Goal: Information Seeking & Learning: Learn about a topic

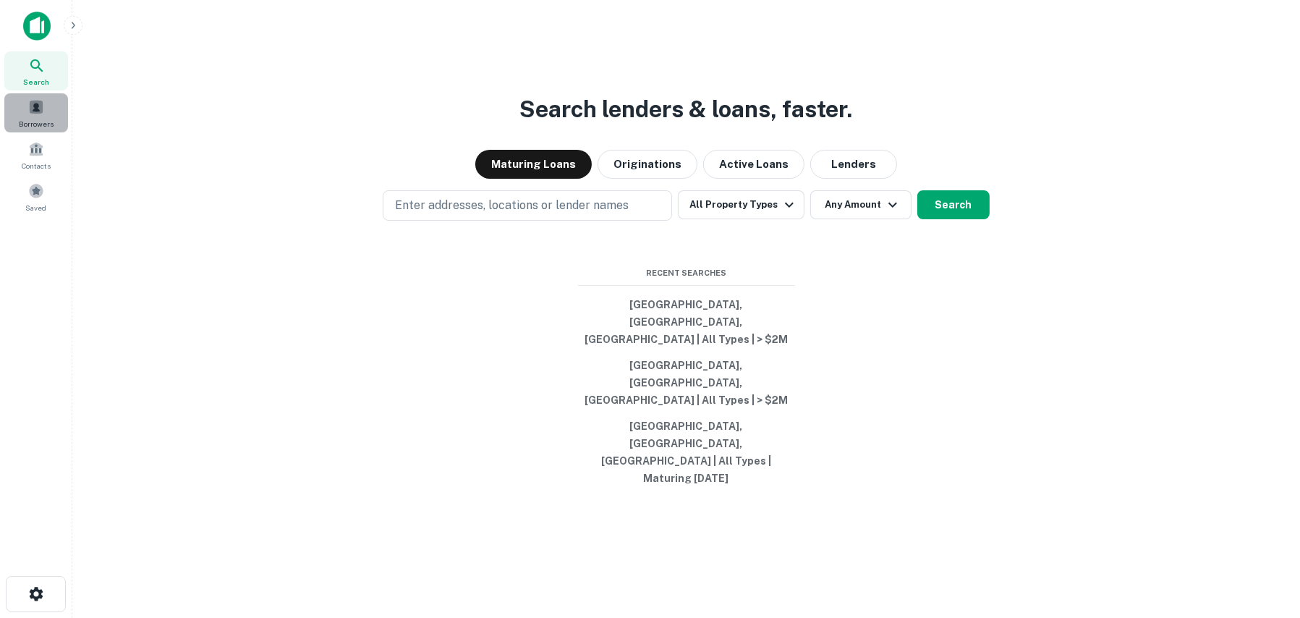
click at [26, 110] on div "Borrowers" at bounding box center [36, 112] width 64 height 39
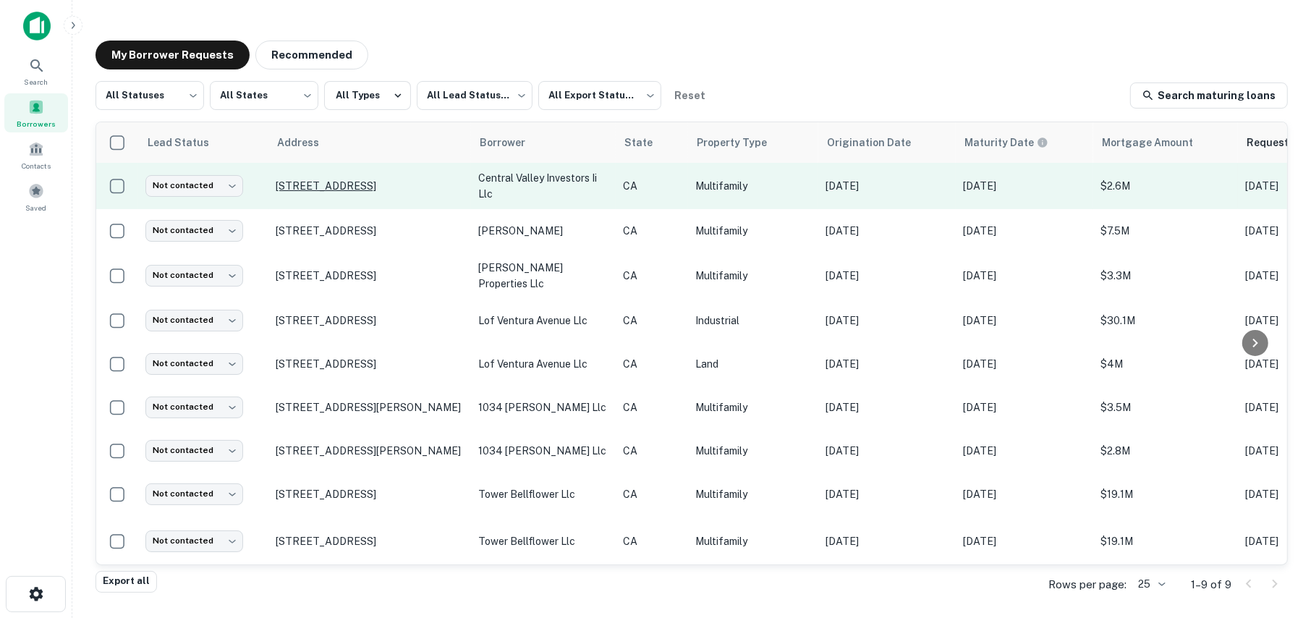
click at [339, 187] on p "3034 Canon St San Diego, CA 92106" at bounding box center [370, 185] width 188 height 13
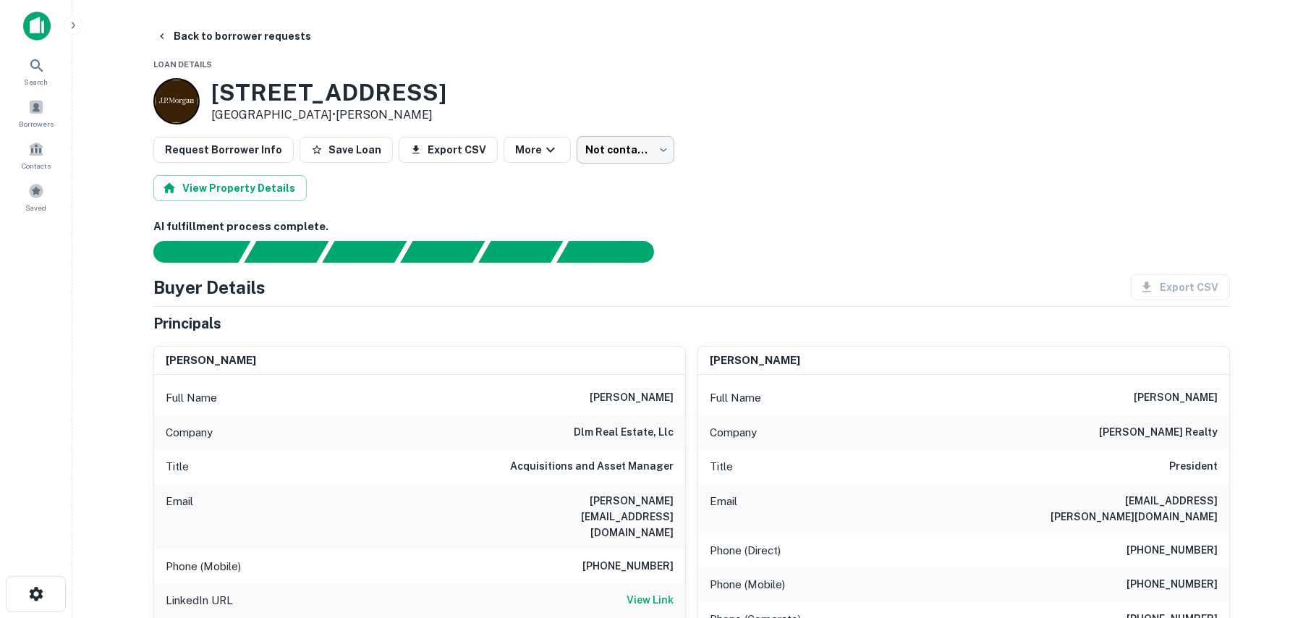
click at [603, 146] on body "Search Borrowers Contacts Saved Back to borrower requests Loan Details 3034 Can…" at bounding box center [655, 309] width 1311 height 618
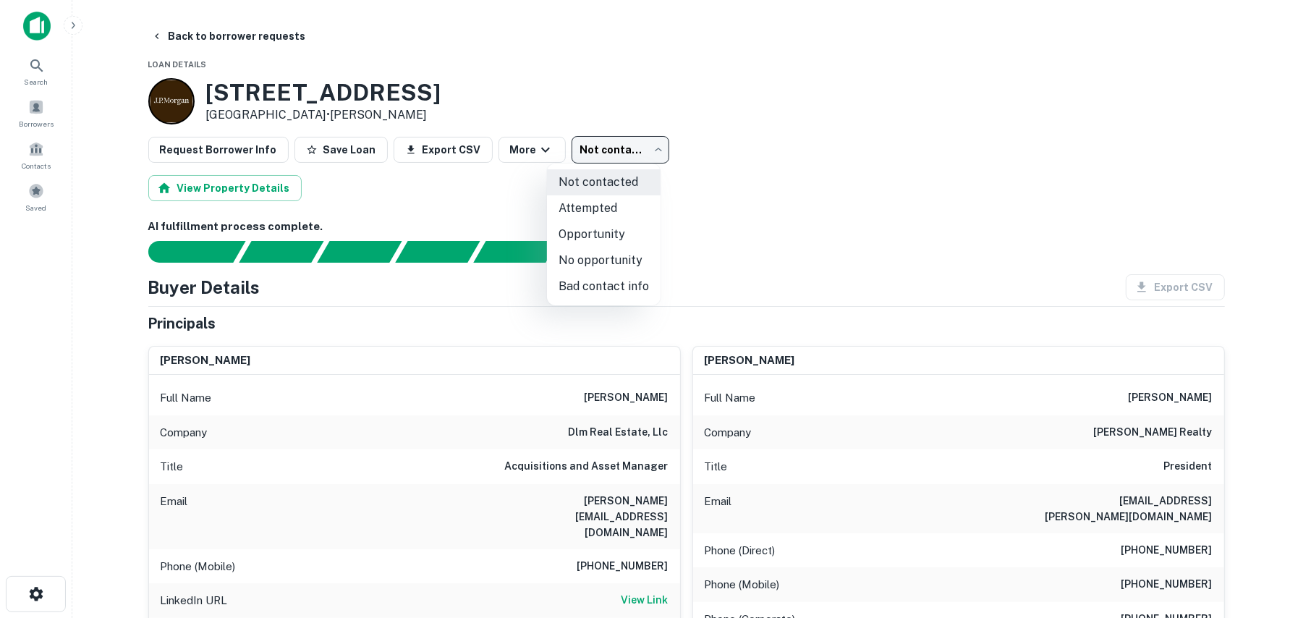
click at [603, 146] on div at bounding box center [655, 309] width 1311 height 618
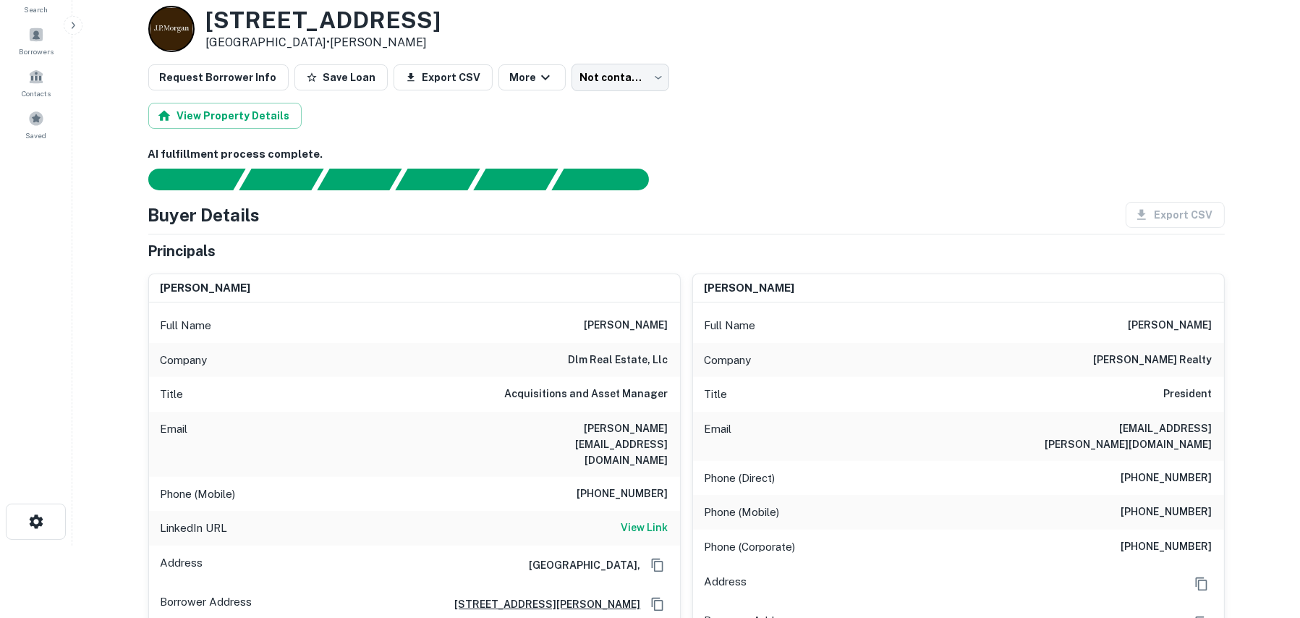
scroll to position [145, 0]
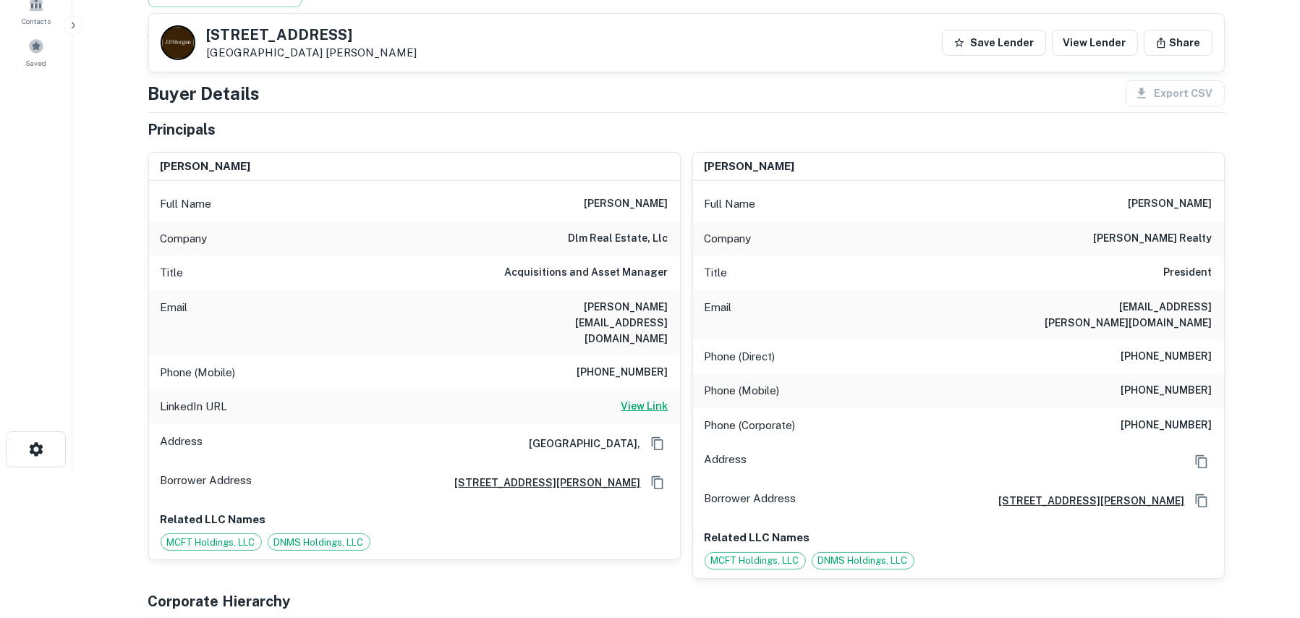
click at [640, 398] on h6 "View Link" at bounding box center [644, 406] width 47 height 16
click at [1272, 95] on main "Back to borrower requests 3034 Canon St San Diego, CA 92106 J.p. Morgan Save Le…" at bounding box center [685, 164] width 1227 height 618
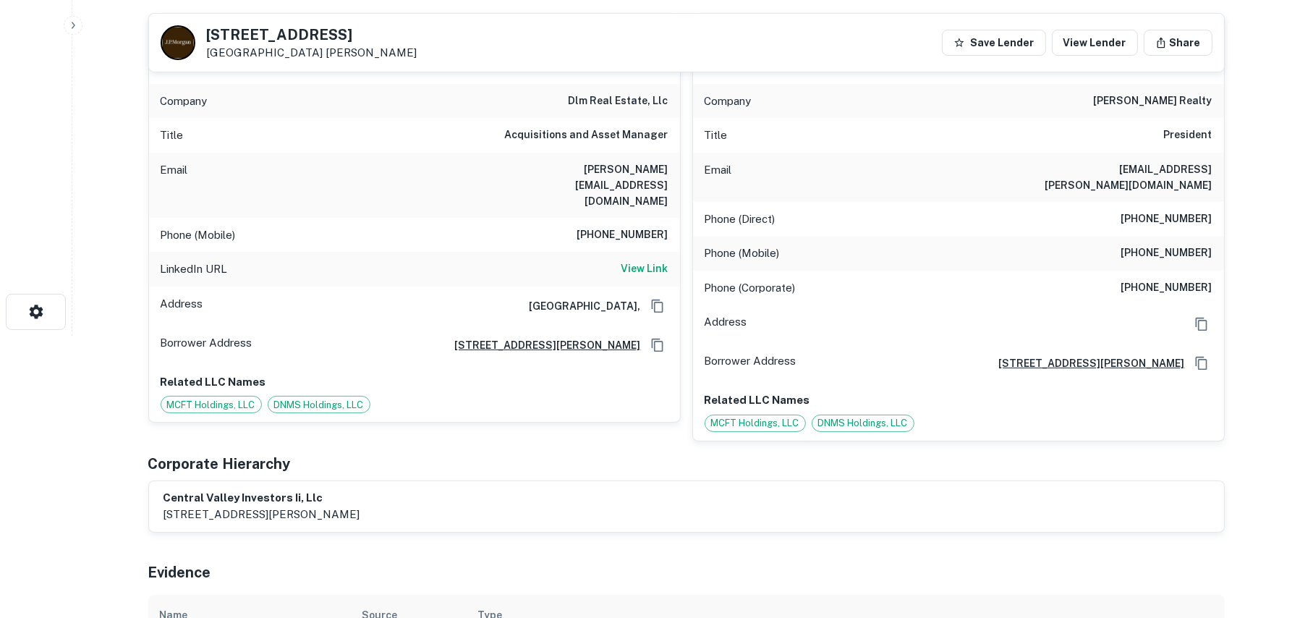
scroll to position [289, 0]
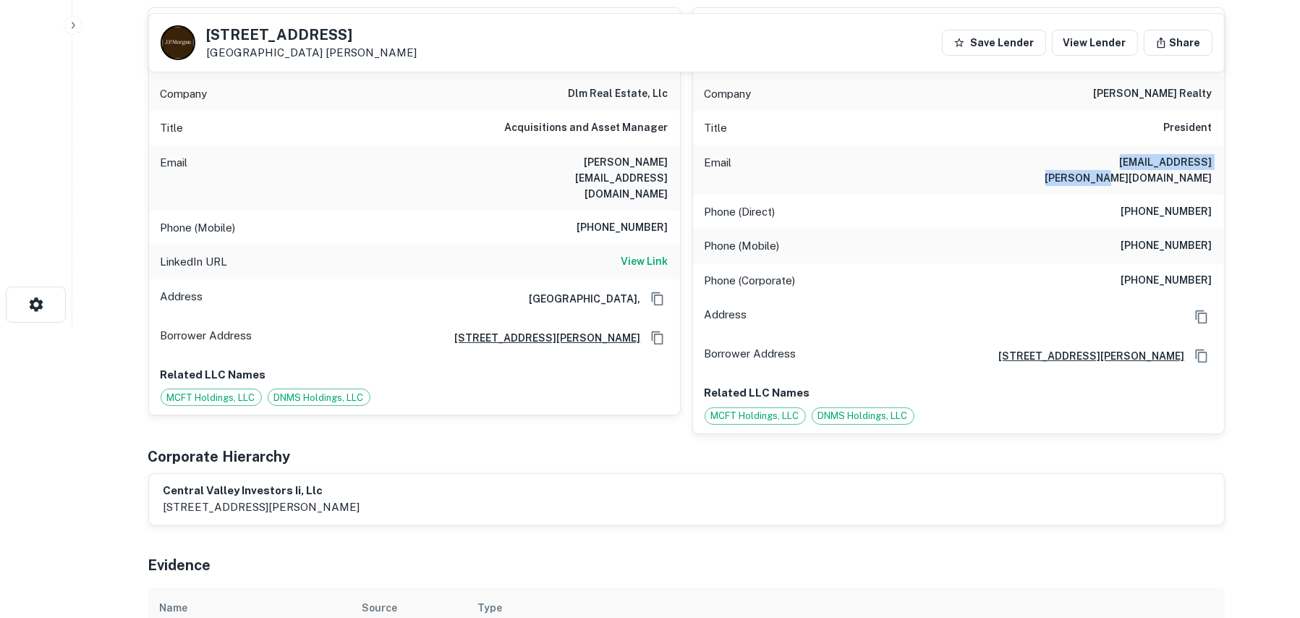
drag, startPoint x: 1212, startPoint y: 162, endPoint x: 1076, endPoint y: 156, distance: 136.9
click at [1076, 156] on div "Email markmcmillin@mcmillin.com" at bounding box center [958, 169] width 531 height 49
copy h6 "markmcmillin@mcmillin.com"
click at [324, 279] on div "Address San Diego," at bounding box center [414, 298] width 531 height 39
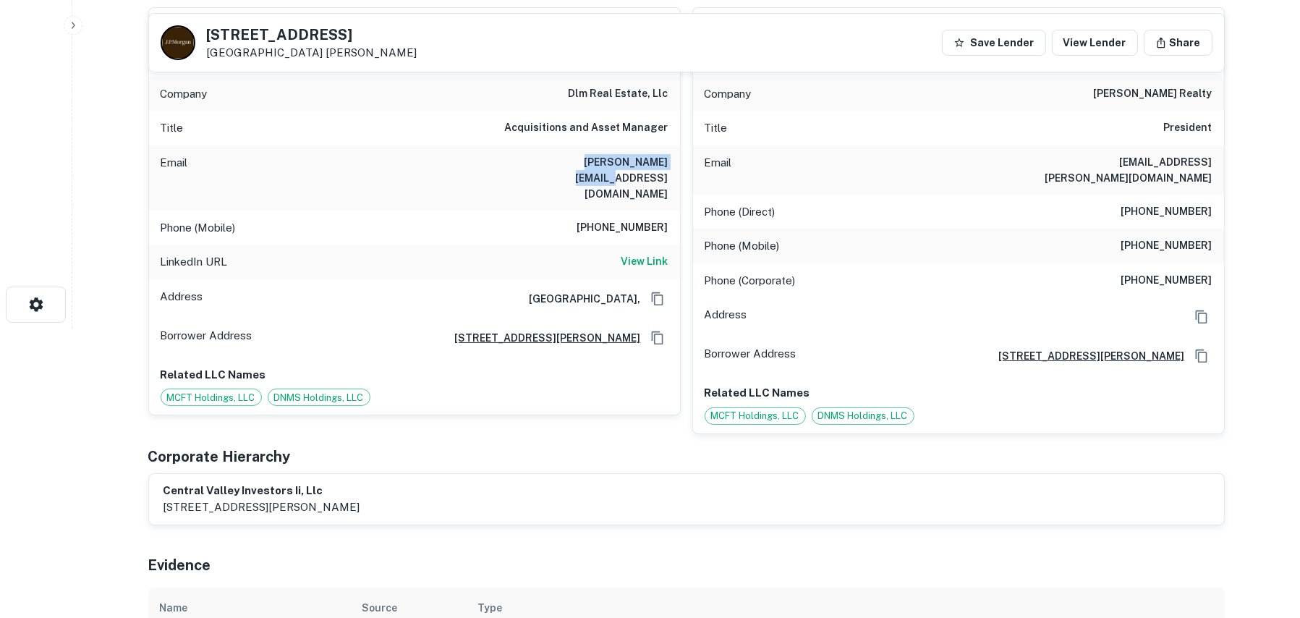
drag, startPoint x: 665, startPoint y: 158, endPoint x: 560, endPoint y: 158, distance: 105.6
click at [560, 158] on h6 "renfro.don@gmail.com" at bounding box center [582, 178] width 174 height 48
copy h6 "renfro.don@gmail.com"
click at [373, 244] on div "LinkedIn URL View Link" at bounding box center [414, 261] width 531 height 35
click at [415, 210] on div "Phone (Mobile) 619-857-4098" at bounding box center [414, 227] width 531 height 35
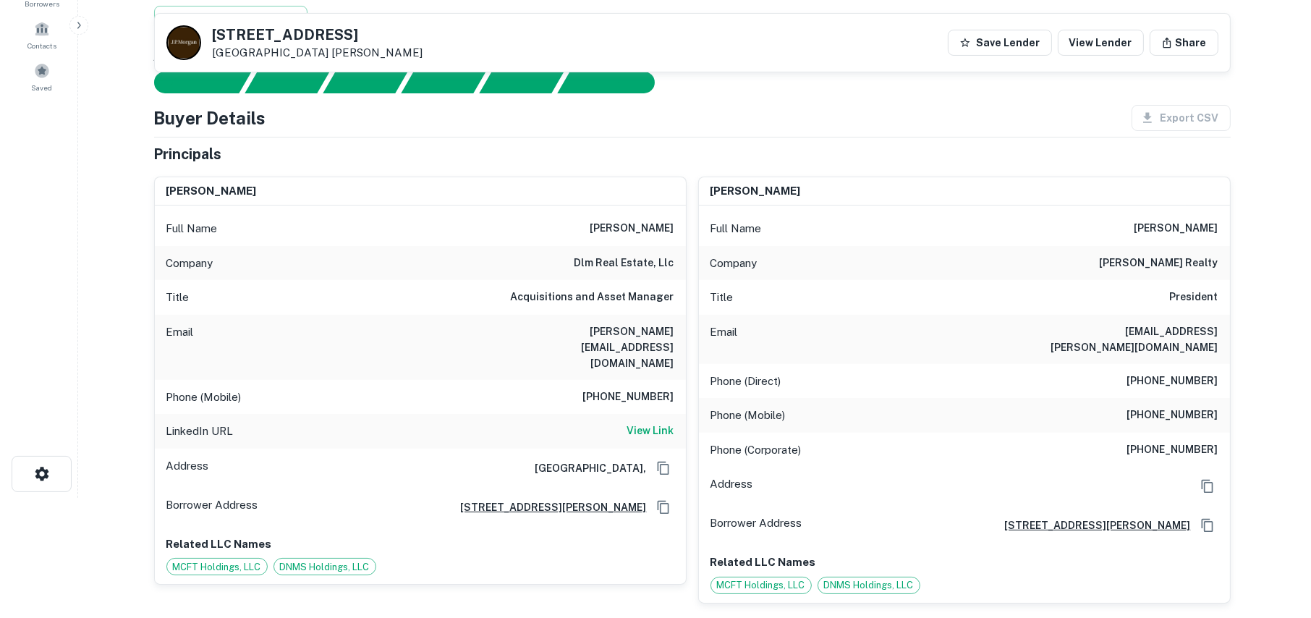
scroll to position [0, 0]
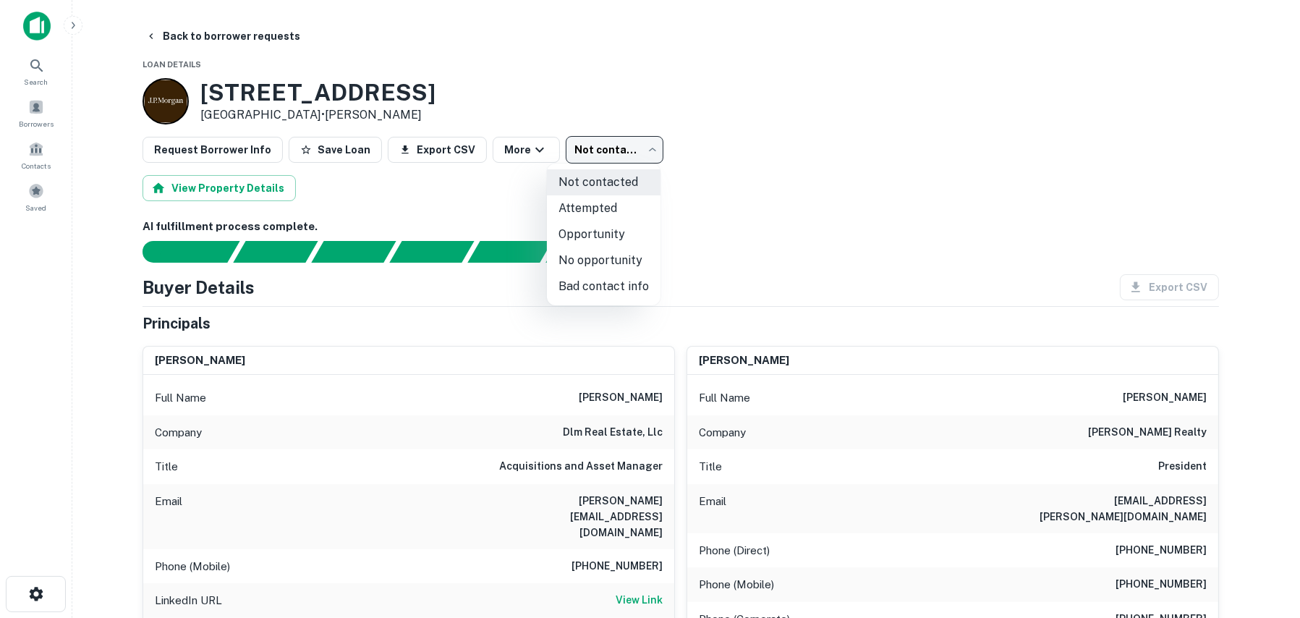
click at [590, 151] on body "Search Borrowers Contacts Saved Back to borrower requests Loan Details 3034 Can…" at bounding box center [650, 309] width 1300 height 618
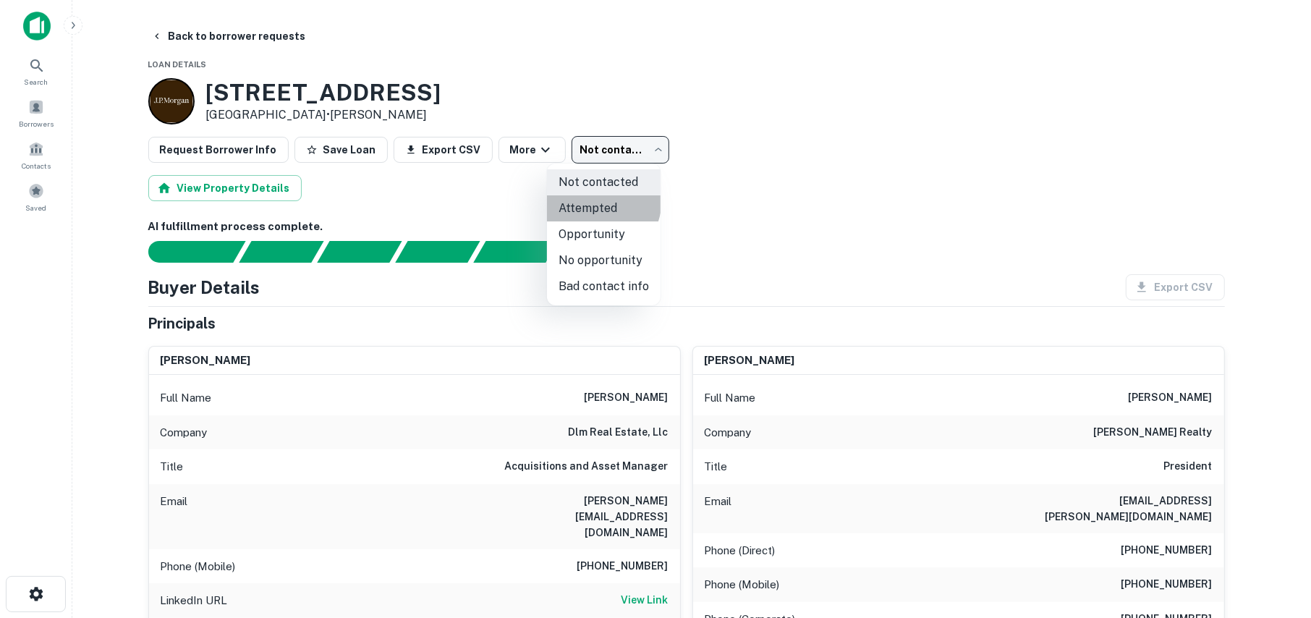
click at [590, 199] on li "Attempted" at bounding box center [604, 208] width 114 height 26
type input "*********"
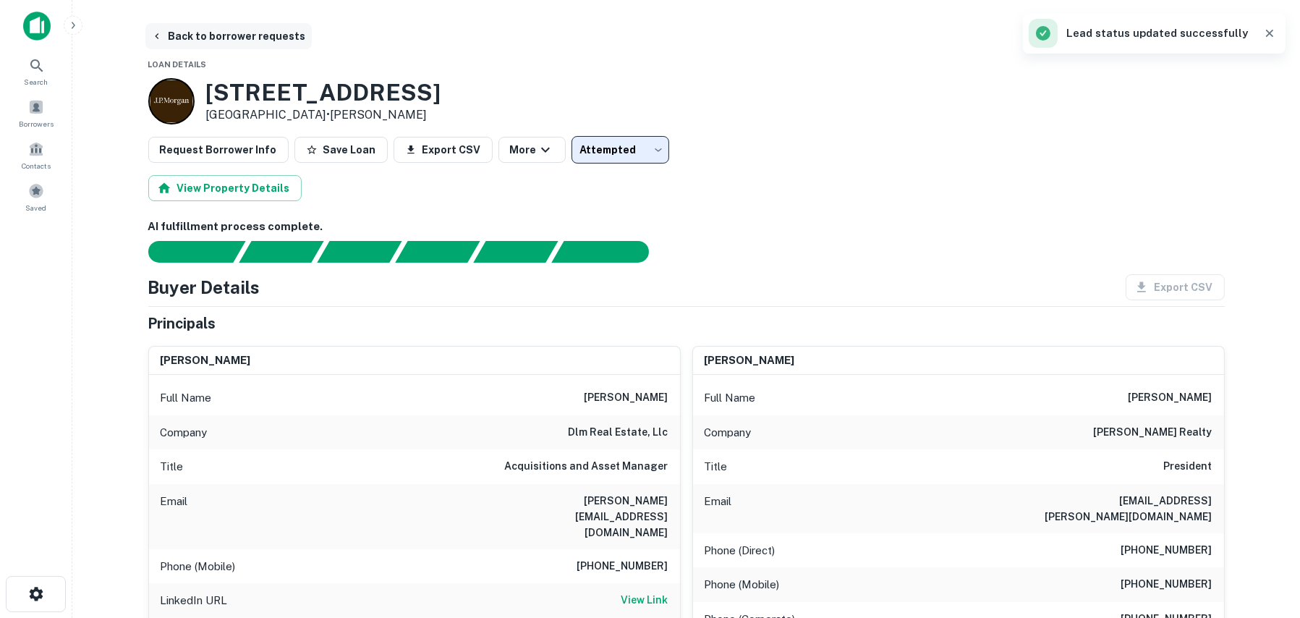
click at [157, 35] on icon "button" at bounding box center [157, 36] width 12 height 12
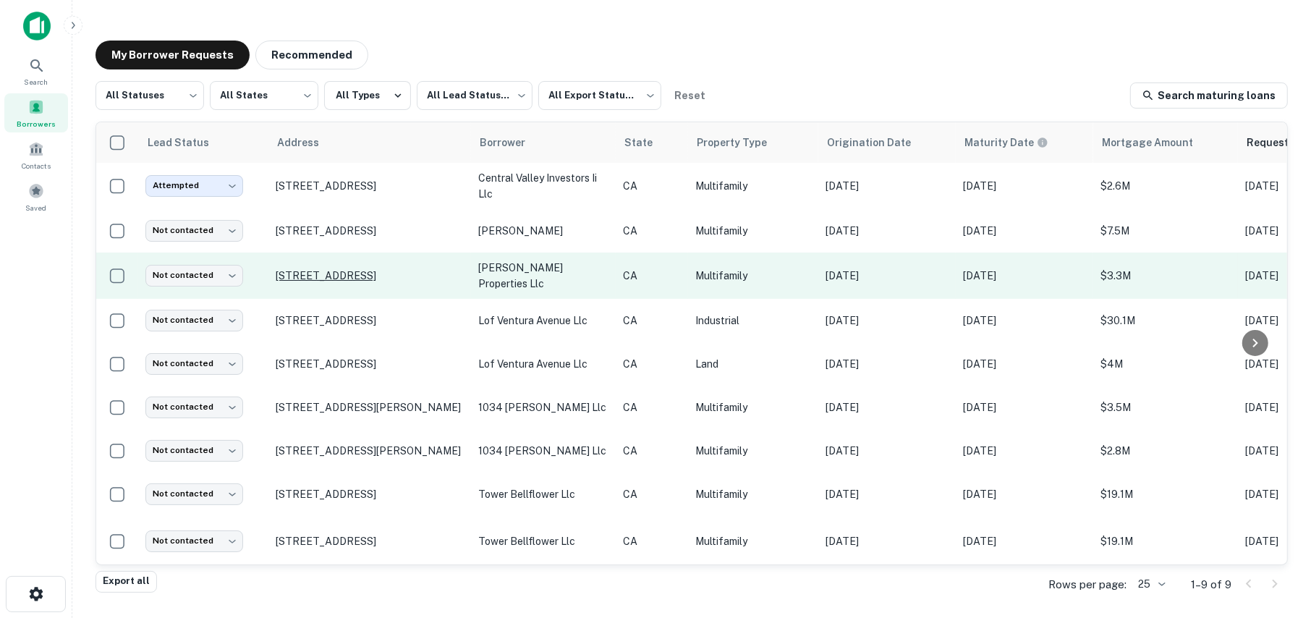
click at [328, 273] on p "402 Arbor Dr San Diego, CA 92103" at bounding box center [370, 275] width 188 height 13
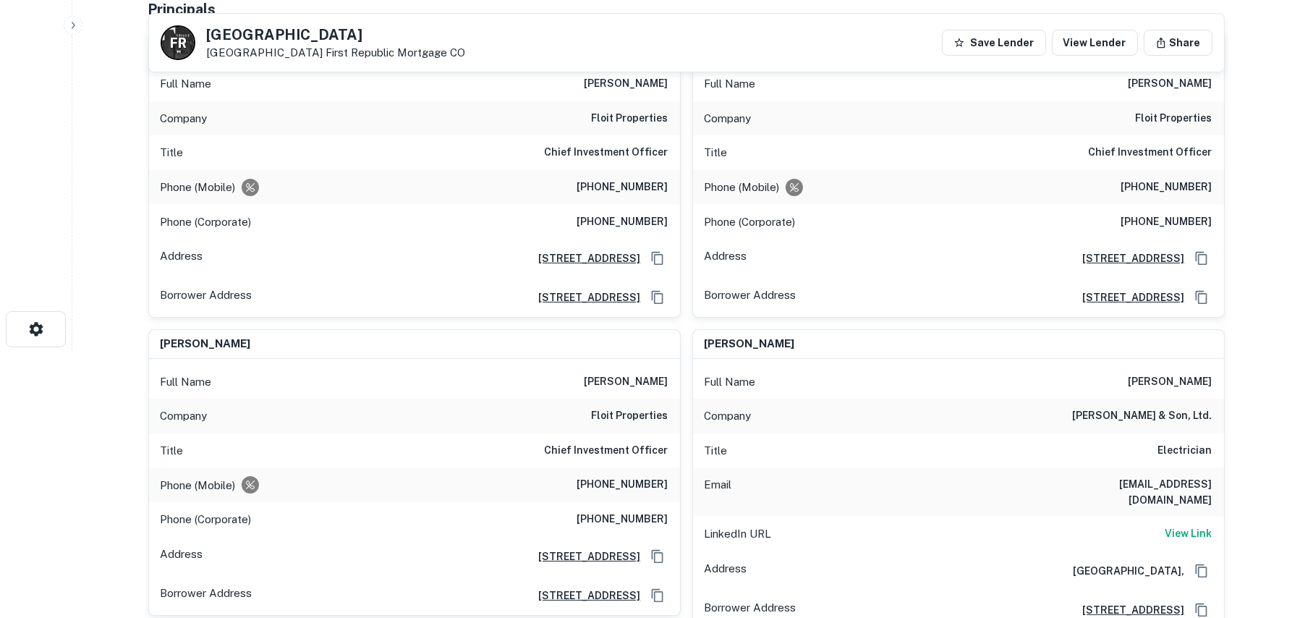
scroll to position [289, 0]
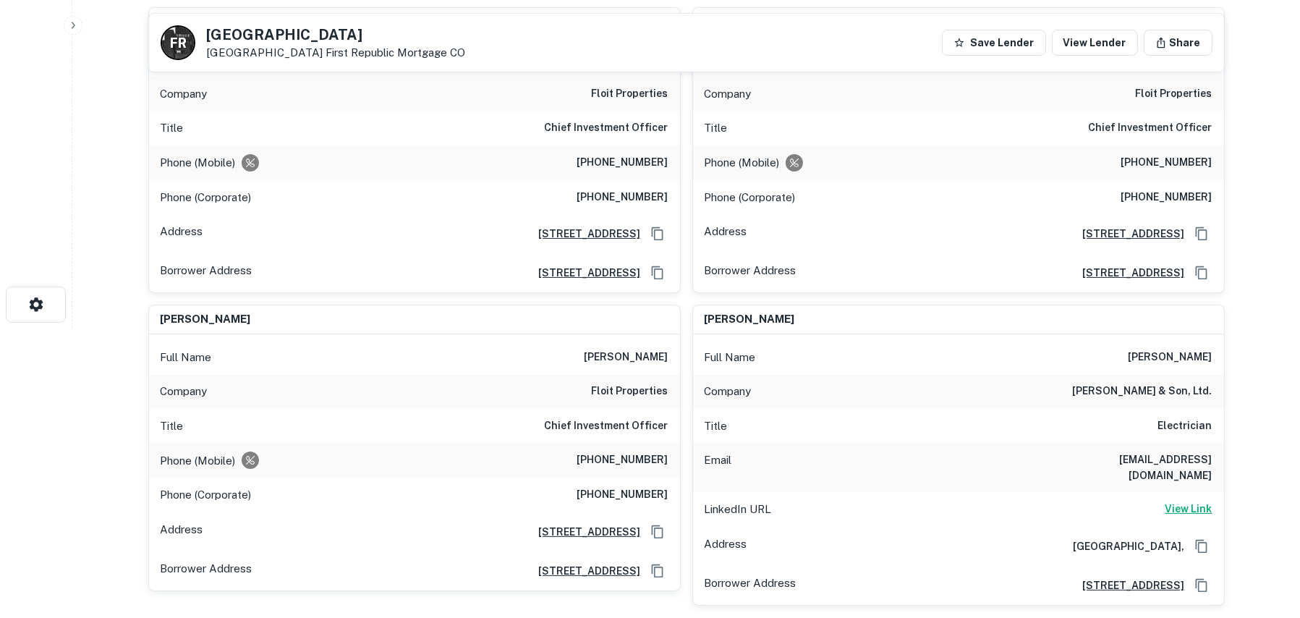
click at [1181, 501] on h6 "View Link" at bounding box center [1188, 509] width 47 height 16
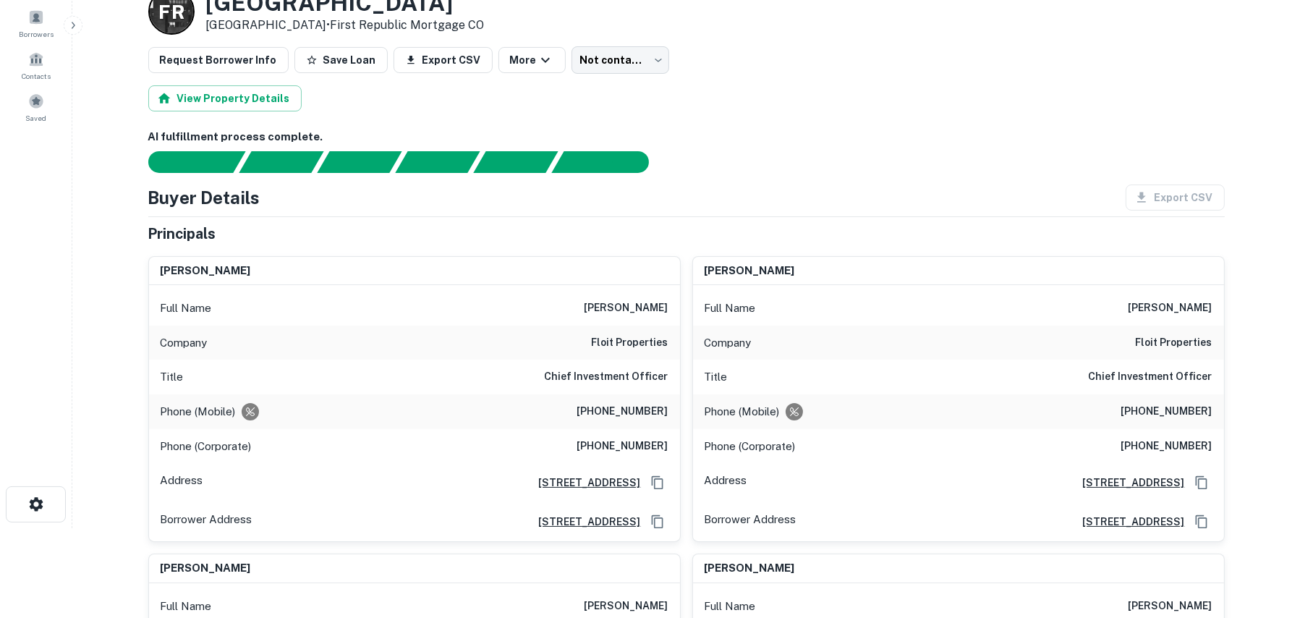
scroll to position [0, 0]
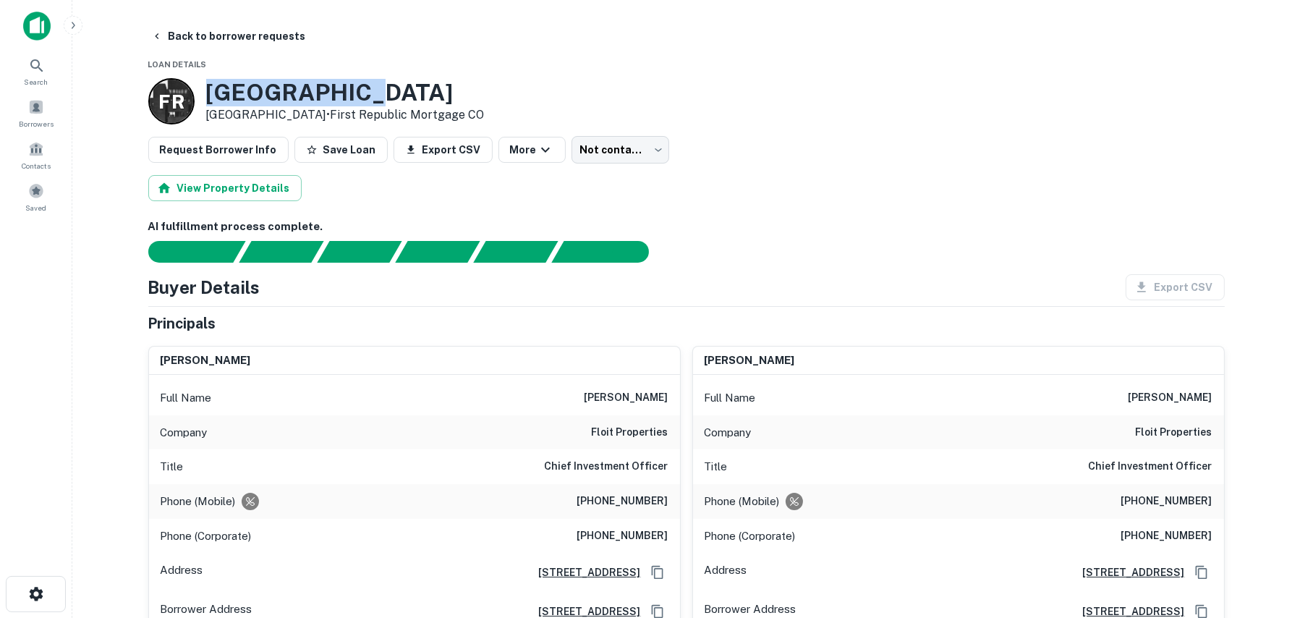
drag, startPoint x: 352, startPoint y: 90, endPoint x: 208, endPoint y: 93, distance: 143.2
click at [208, 93] on h3 "402 Arbor Dr" at bounding box center [345, 92] width 278 height 27
copy h3 "402 Arbor Dr"
click at [641, 99] on div "F R 402 Arbor Dr San Diego, CA 92103 • First Republic Mortgage CO" at bounding box center [686, 101] width 1076 height 46
click at [36, 73] on icon at bounding box center [36, 65] width 17 height 17
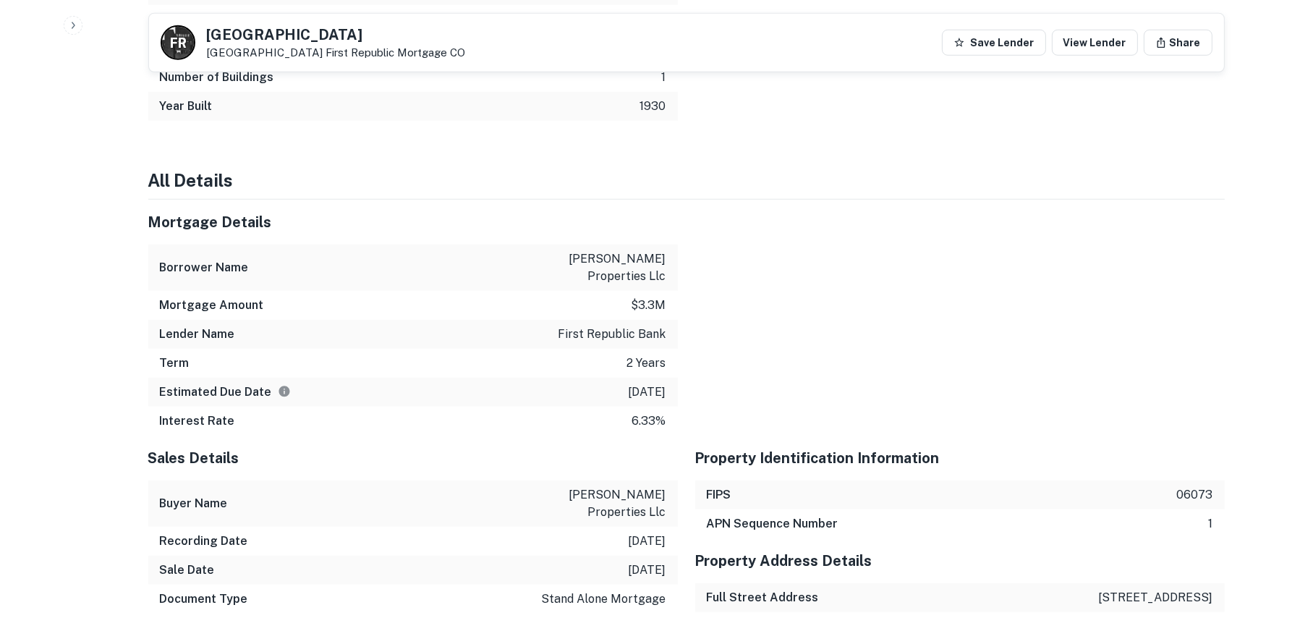
scroll to position [1808, 0]
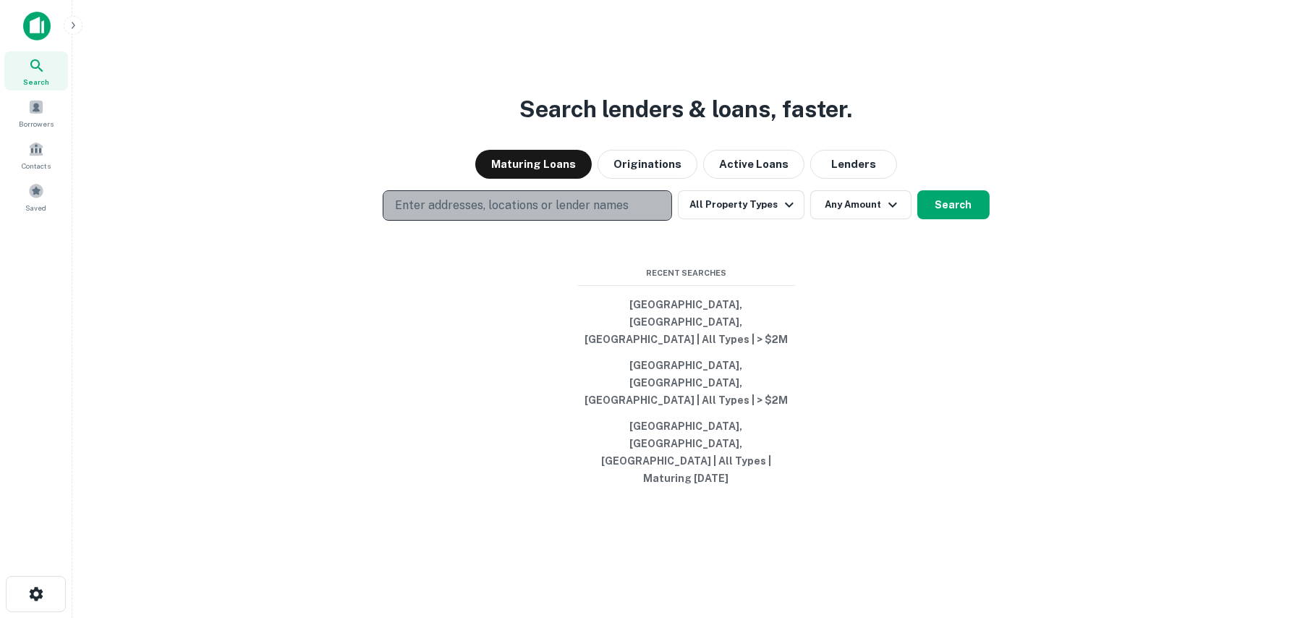
click at [494, 214] on p "Enter addresses, locations or lender names" at bounding box center [512, 205] width 234 height 17
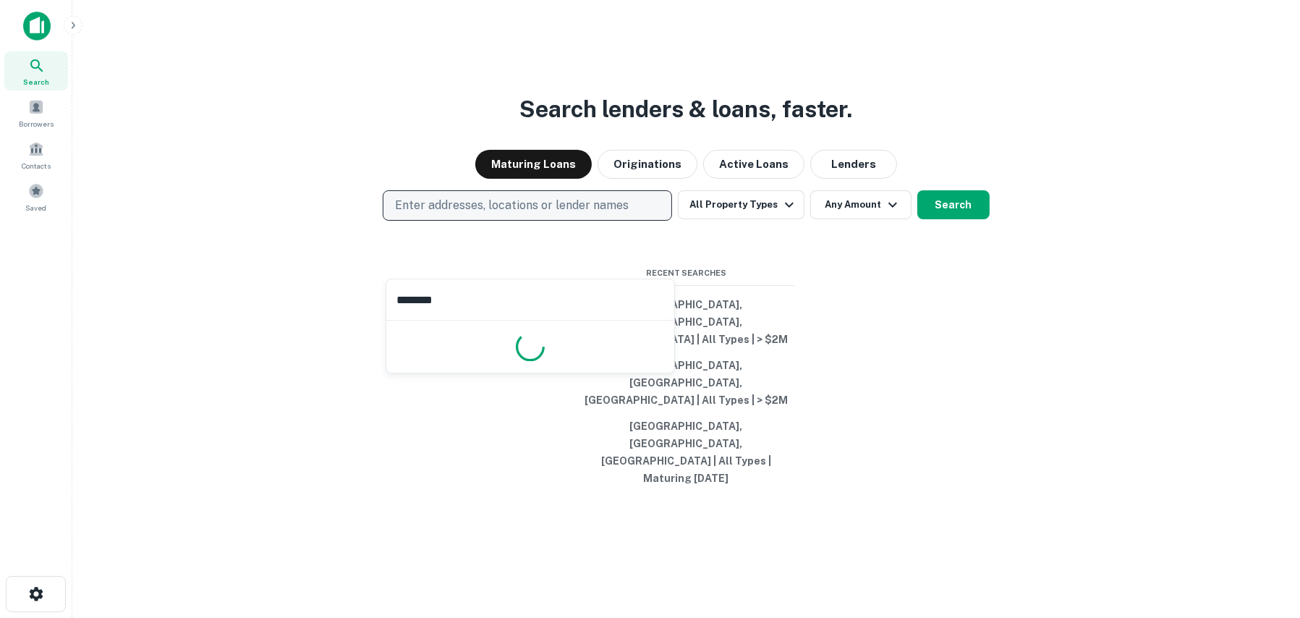
type input "*********"
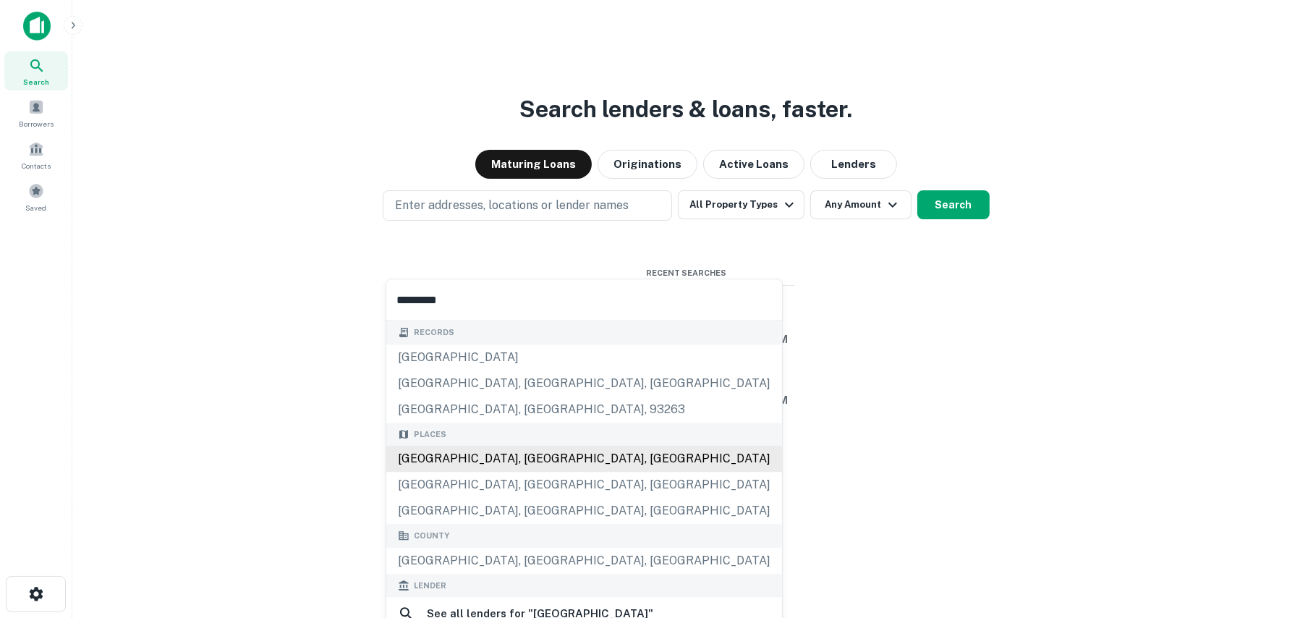
click at [469, 449] on div "[GEOGRAPHIC_DATA], [GEOGRAPHIC_DATA], [GEOGRAPHIC_DATA]" at bounding box center [584, 459] width 396 height 26
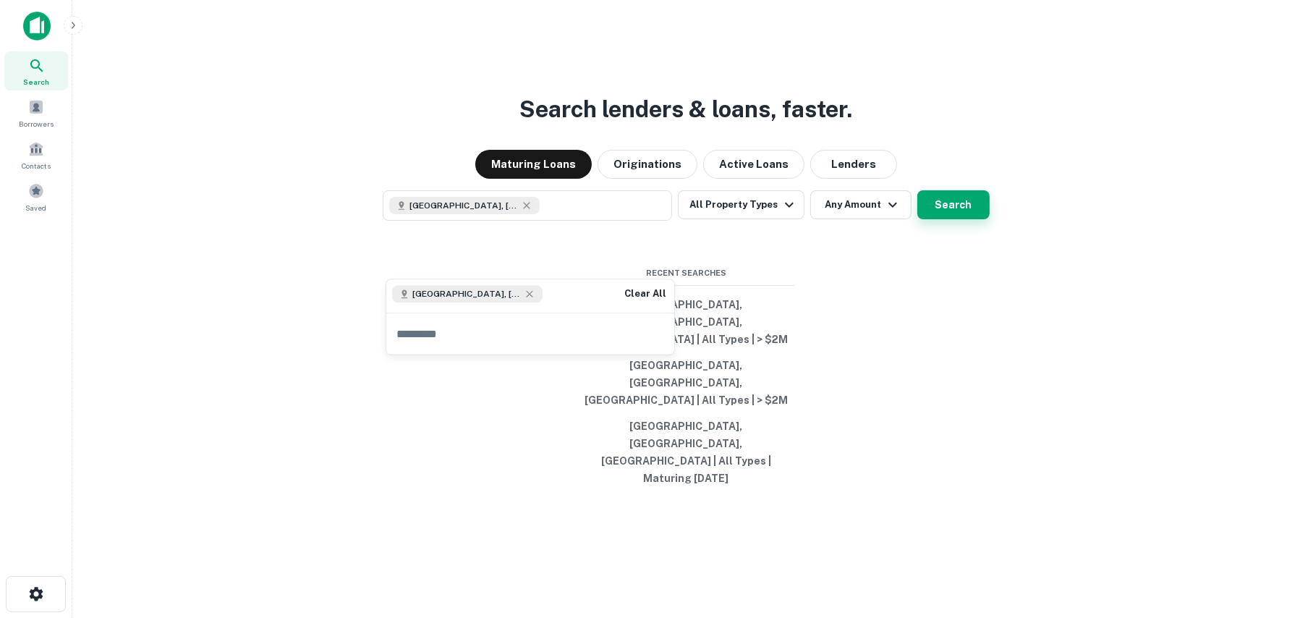
click at [960, 219] on button "Search" at bounding box center [953, 204] width 72 height 29
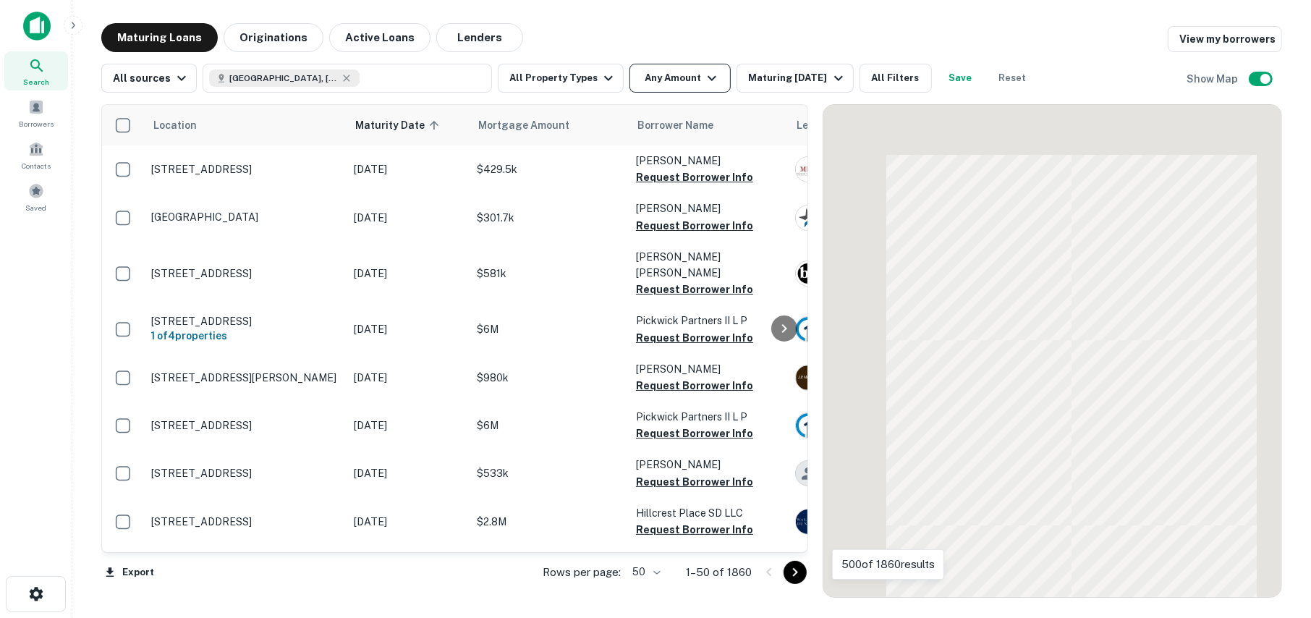
click at [691, 75] on button "Any Amount" at bounding box center [679, 78] width 101 height 29
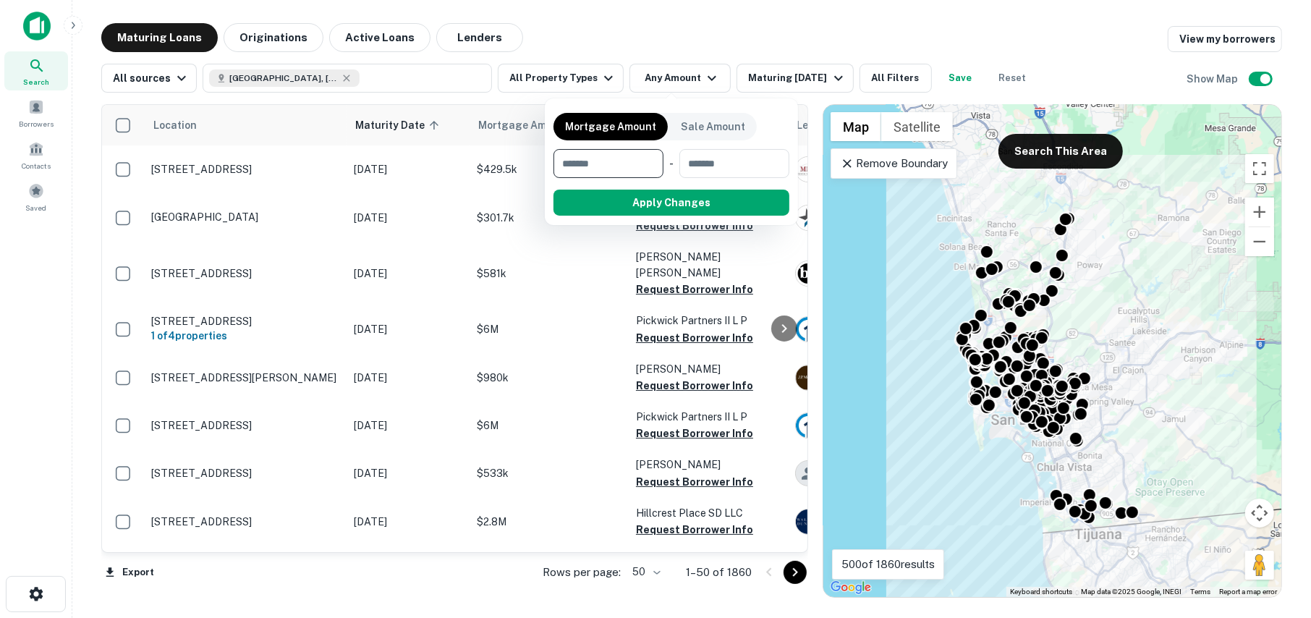
click at [601, 166] on input "number" at bounding box center [603, 163] width 100 height 29
type input "*******"
click at [686, 209] on button "Apply Changes" at bounding box center [697, 203] width 184 height 26
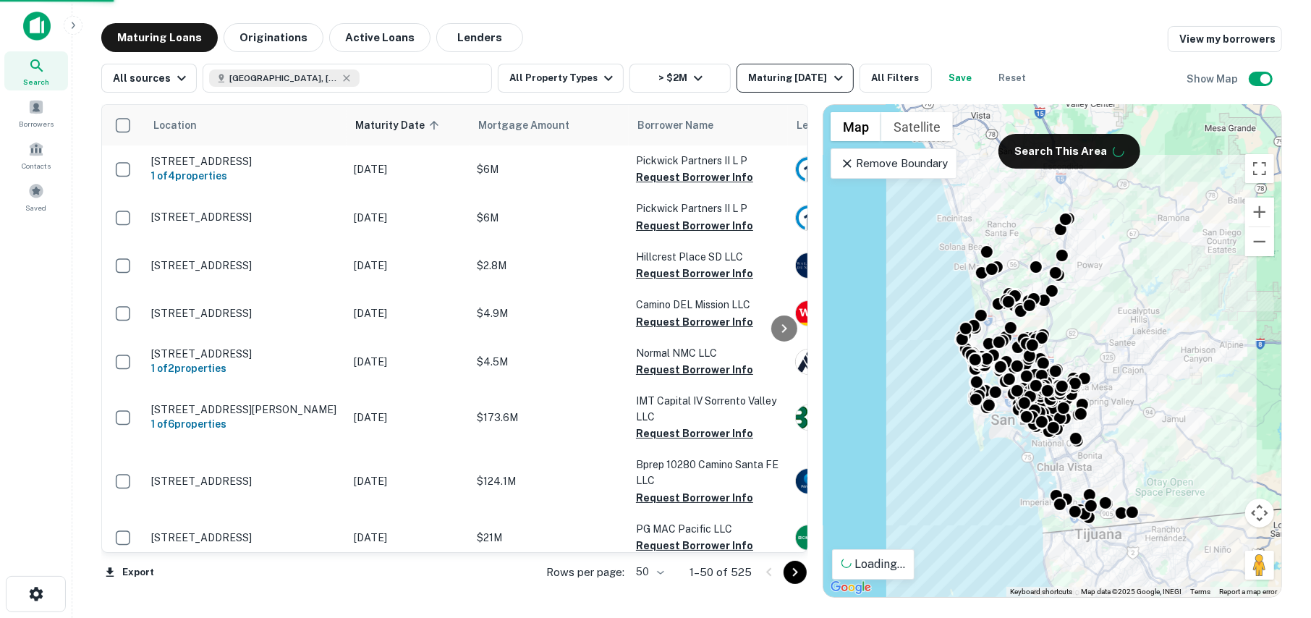
click at [796, 80] on div "Maturing [DATE]" at bounding box center [797, 77] width 98 height 17
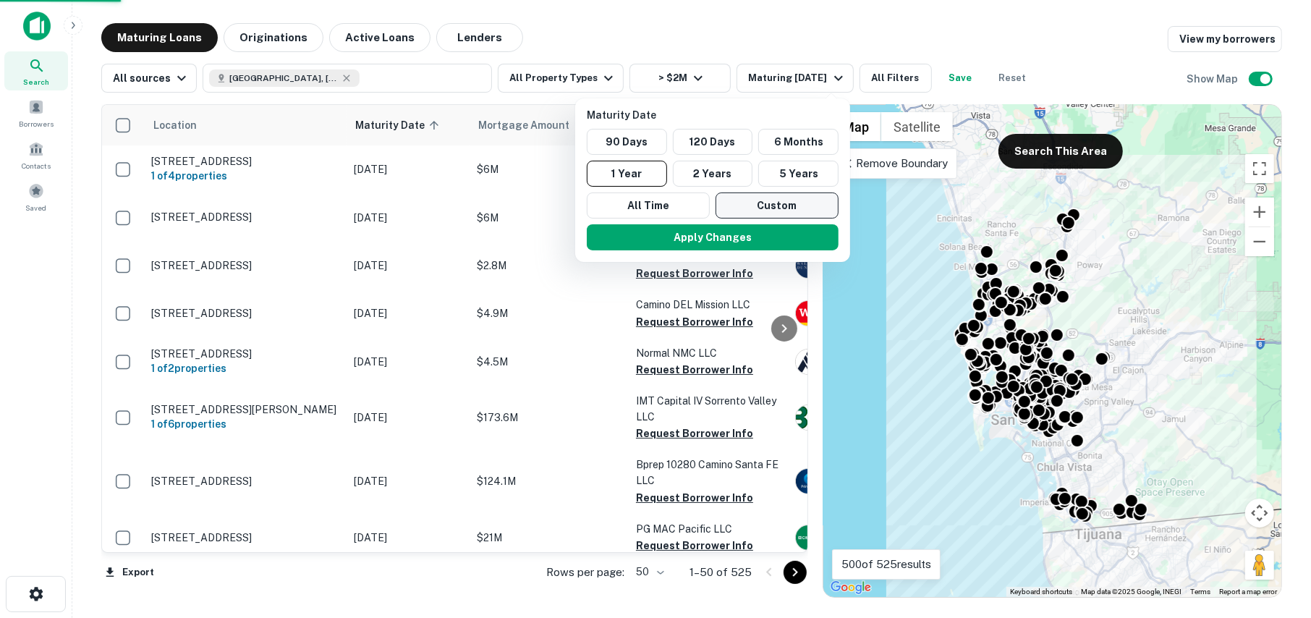
click at [761, 210] on button "Custom" at bounding box center [776, 205] width 123 height 26
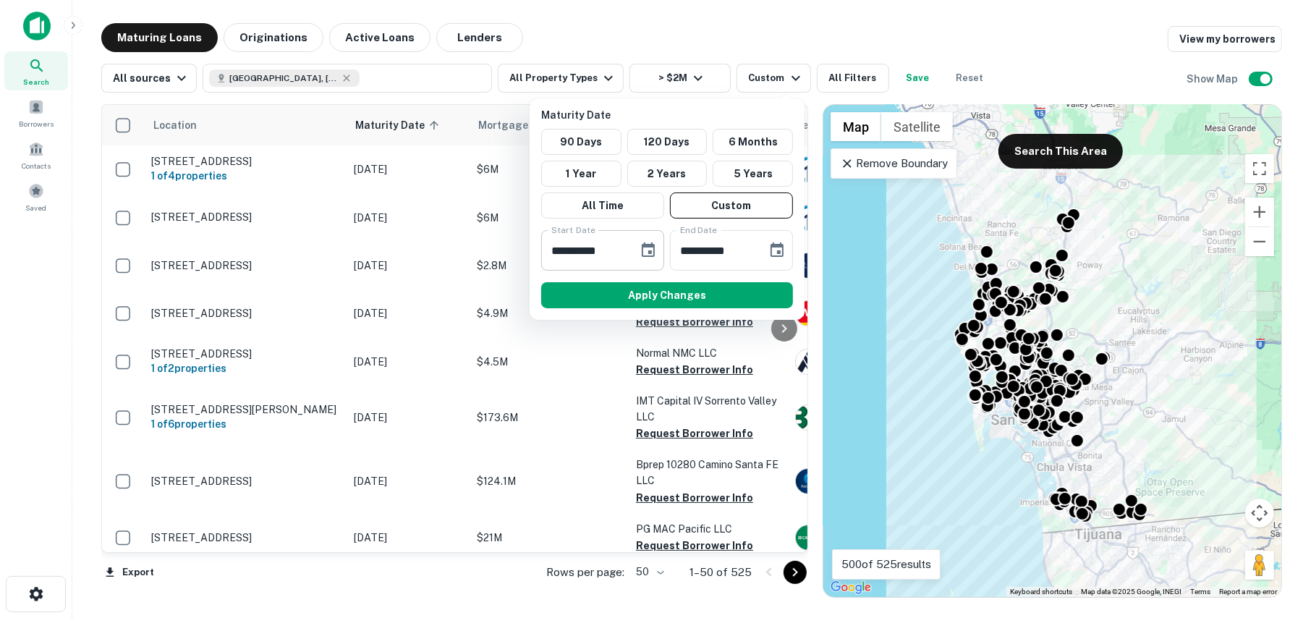
click at [629, 247] on div "**********" at bounding box center [602, 250] width 123 height 41
type input "**********"
click at [656, 294] on button "Apply Changes" at bounding box center [667, 295] width 252 height 26
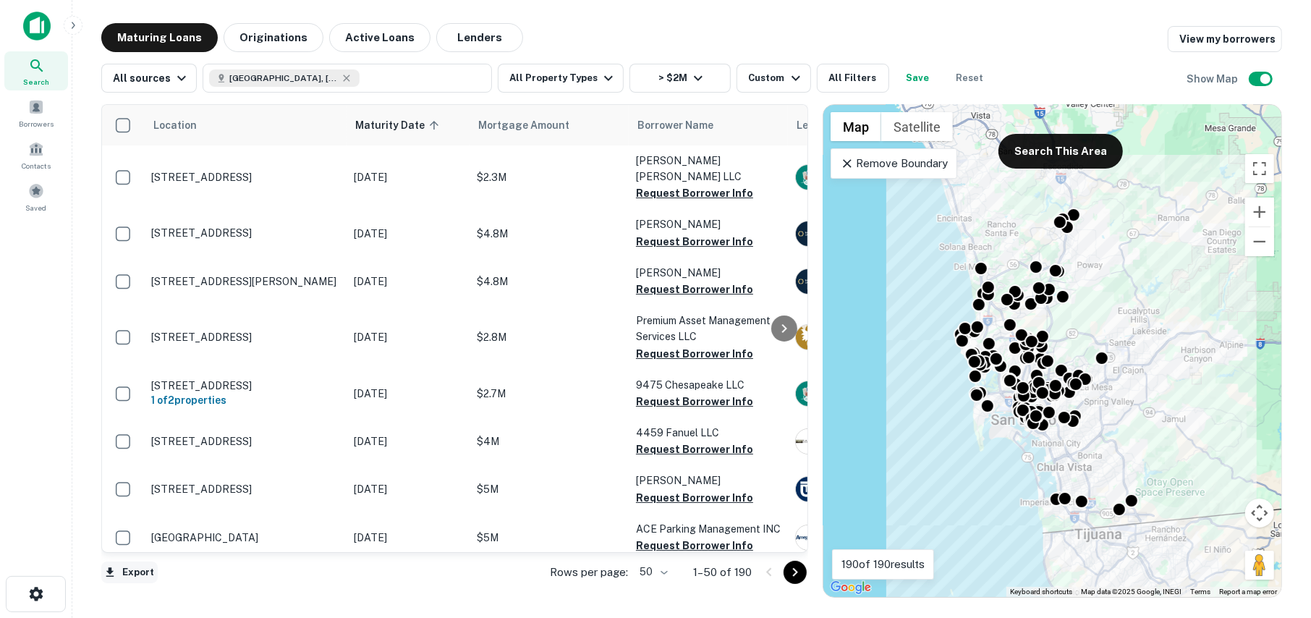
click at [131, 574] on button "Export" at bounding box center [129, 572] width 56 height 22
click at [30, 327] on div at bounding box center [655, 309] width 1311 height 618
click at [600, 81] on icon "button" at bounding box center [608, 77] width 17 height 17
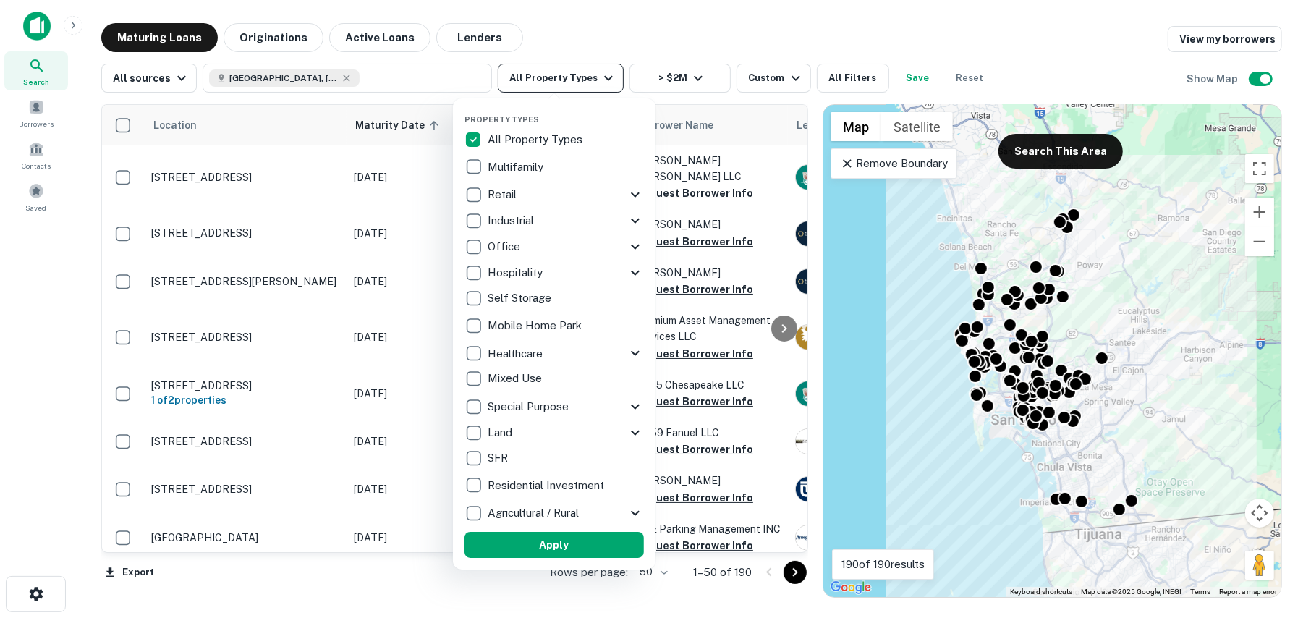
click at [592, 81] on div at bounding box center [655, 309] width 1311 height 618
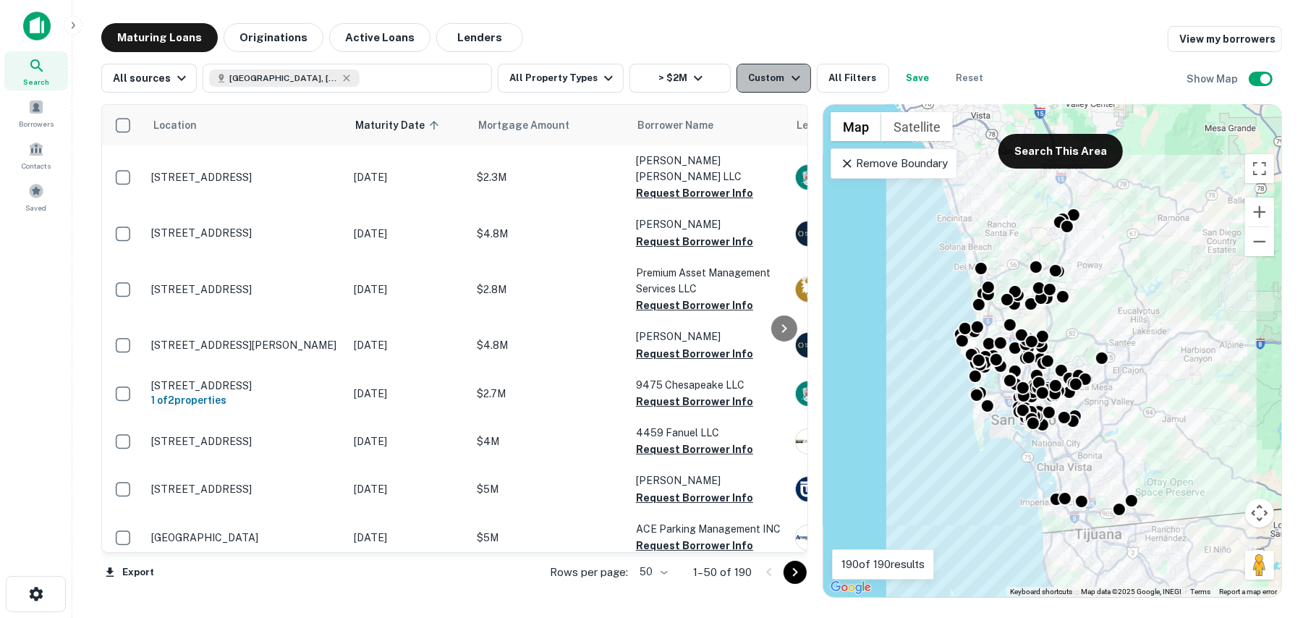
click at [767, 72] on div "Custom" at bounding box center [776, 77] width 56 height 17
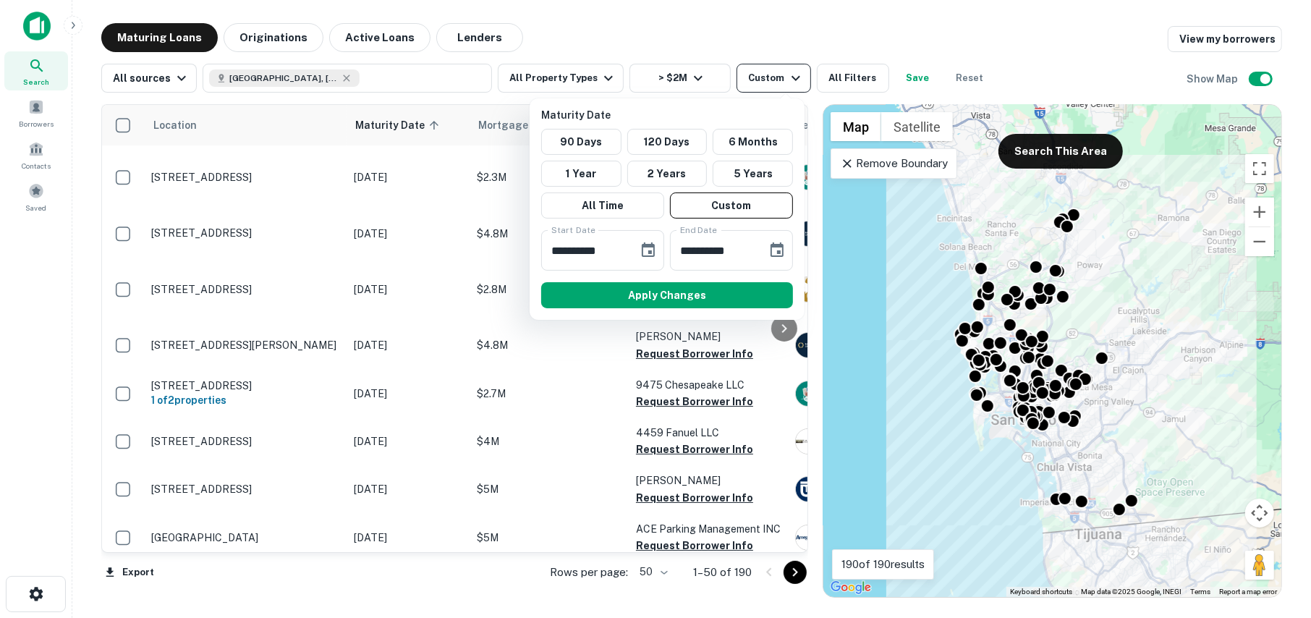
click at [767, 72] on div at bounding box center [655, 309] width 1311 height 618
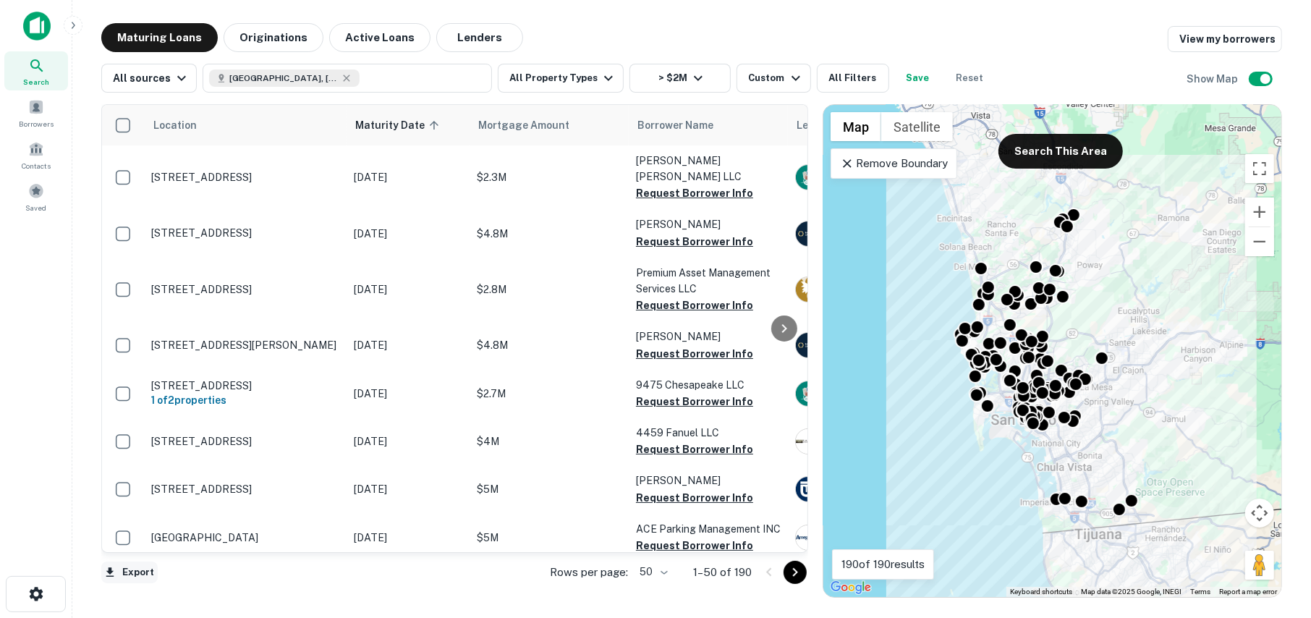
click at [133, 569] on button "Export" at bounding box center [129, 572] width 56 height 22
click at [166, 592] on li "Export as Excel (.xlsx)" at bounding box center [182, 587] width 163 height 26
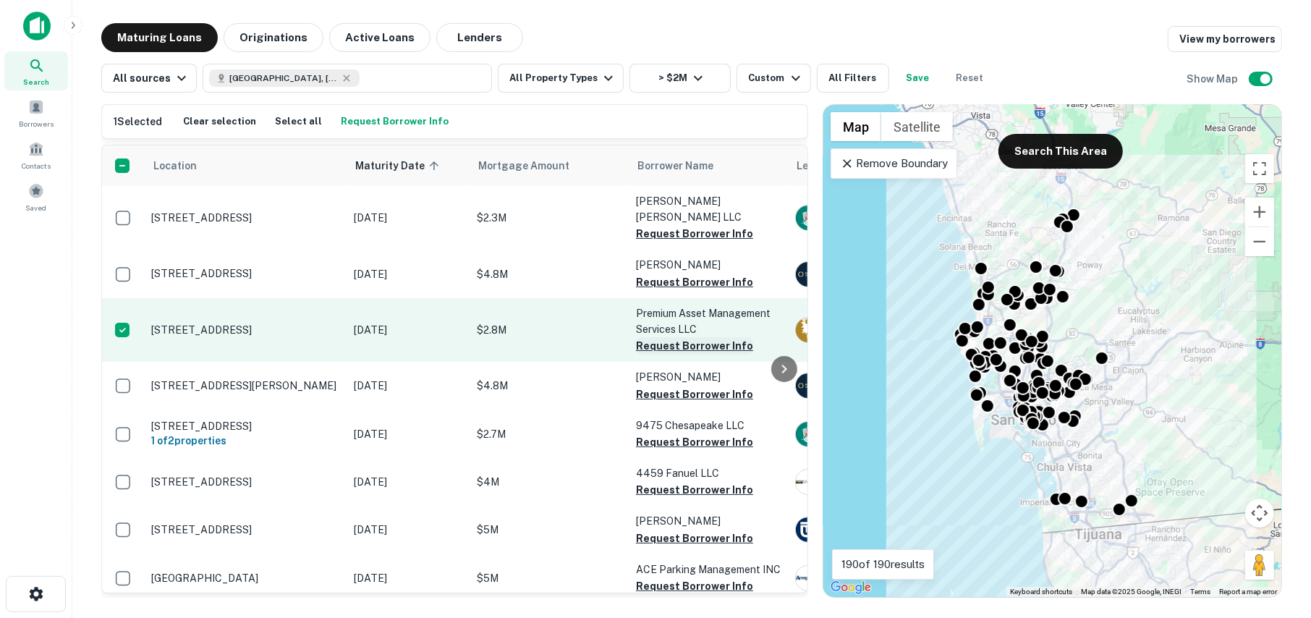
click at [670, 337] on button "Request Borrower Info" at bounding box center [694, 345] width 117 height 17
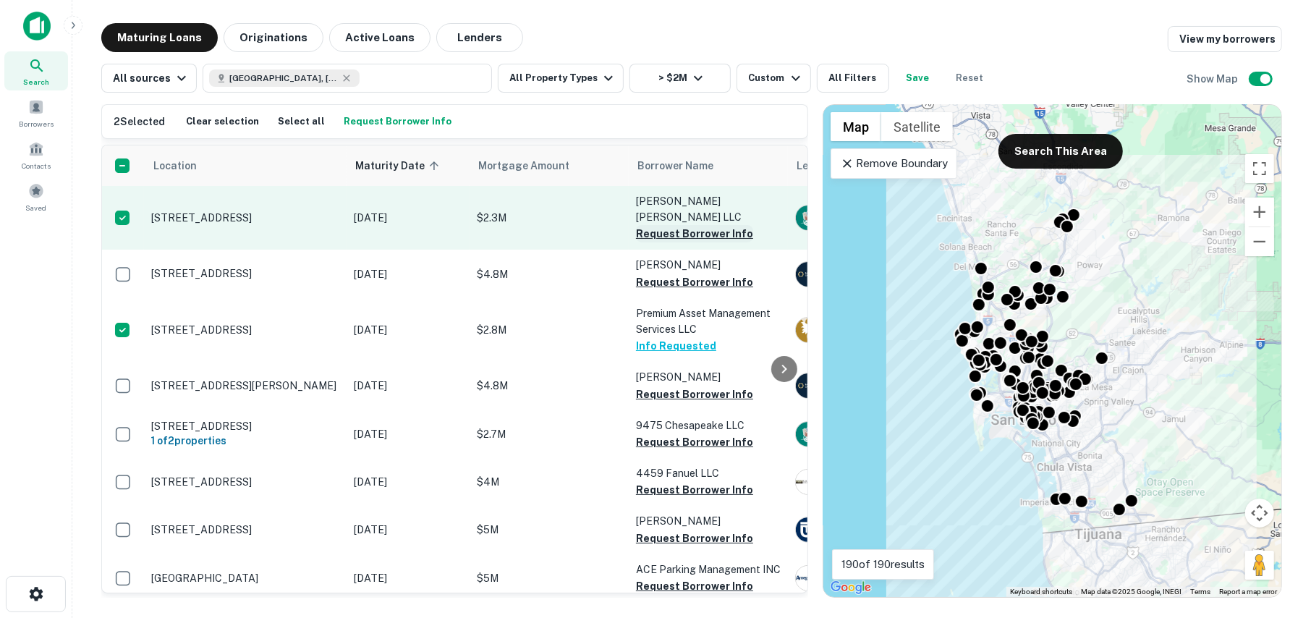
click at [679, 225] on button "Request Borrower Info" at bounding box center [694, 233] width 117 height 17
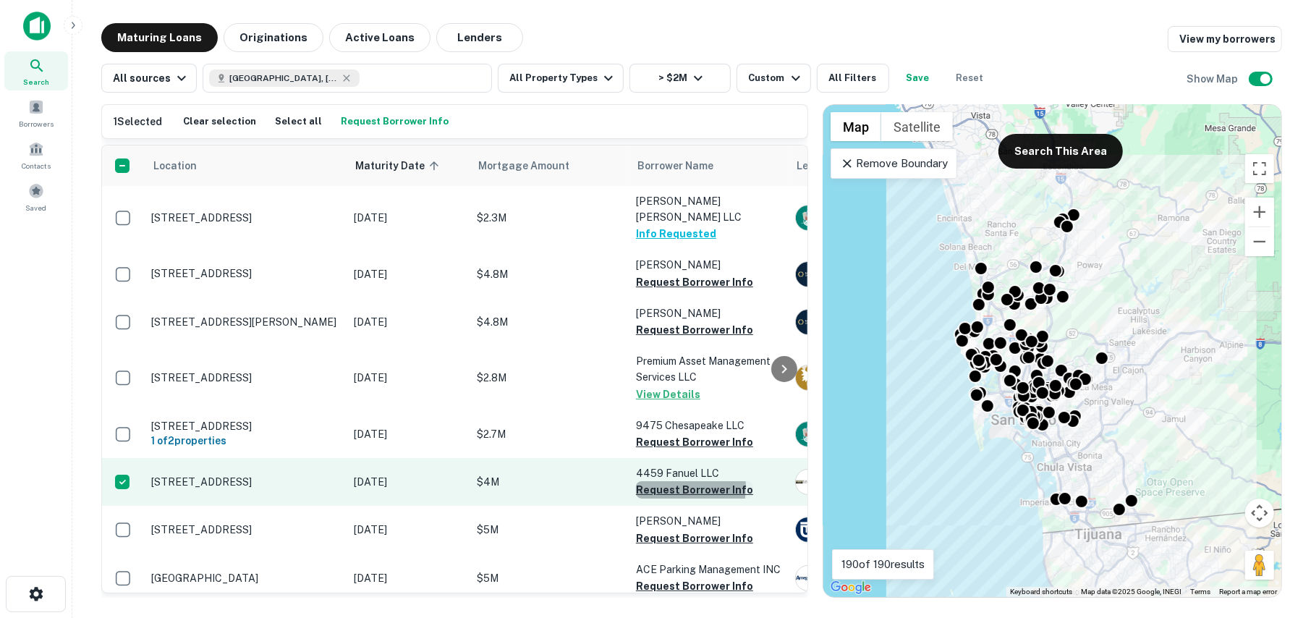
click at [660, 481] on button "Request Borrower Info" at bounding box center [694, 489] width 117 height 17
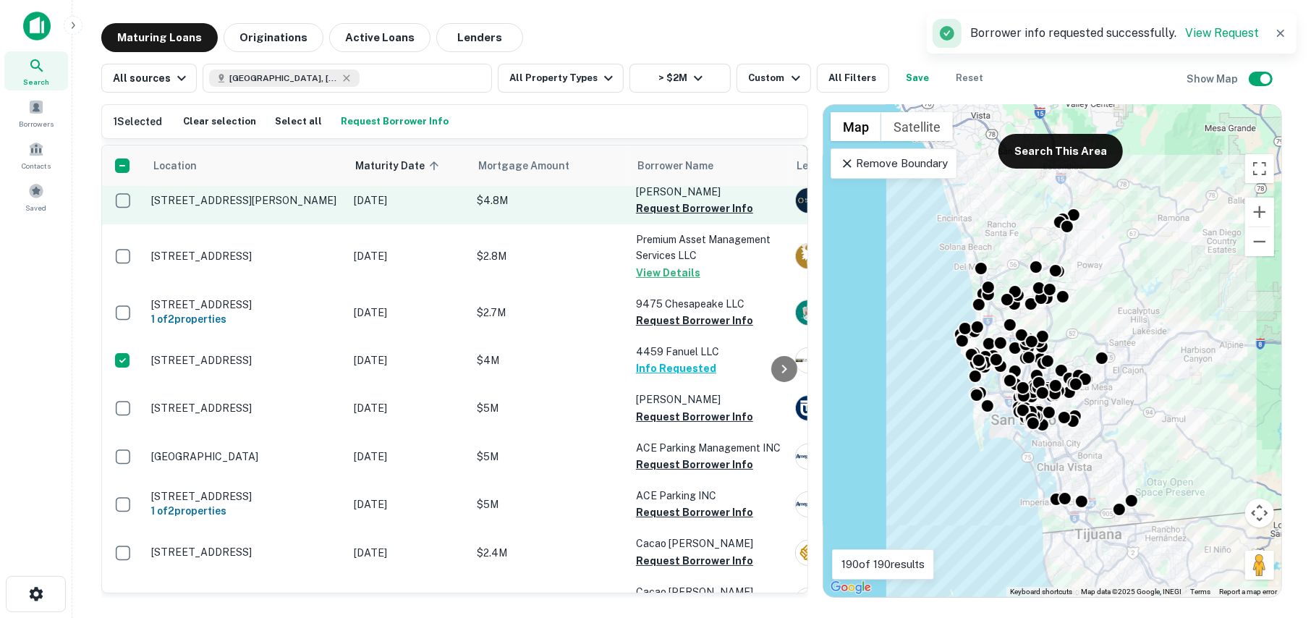
scroll to position [145, 0]
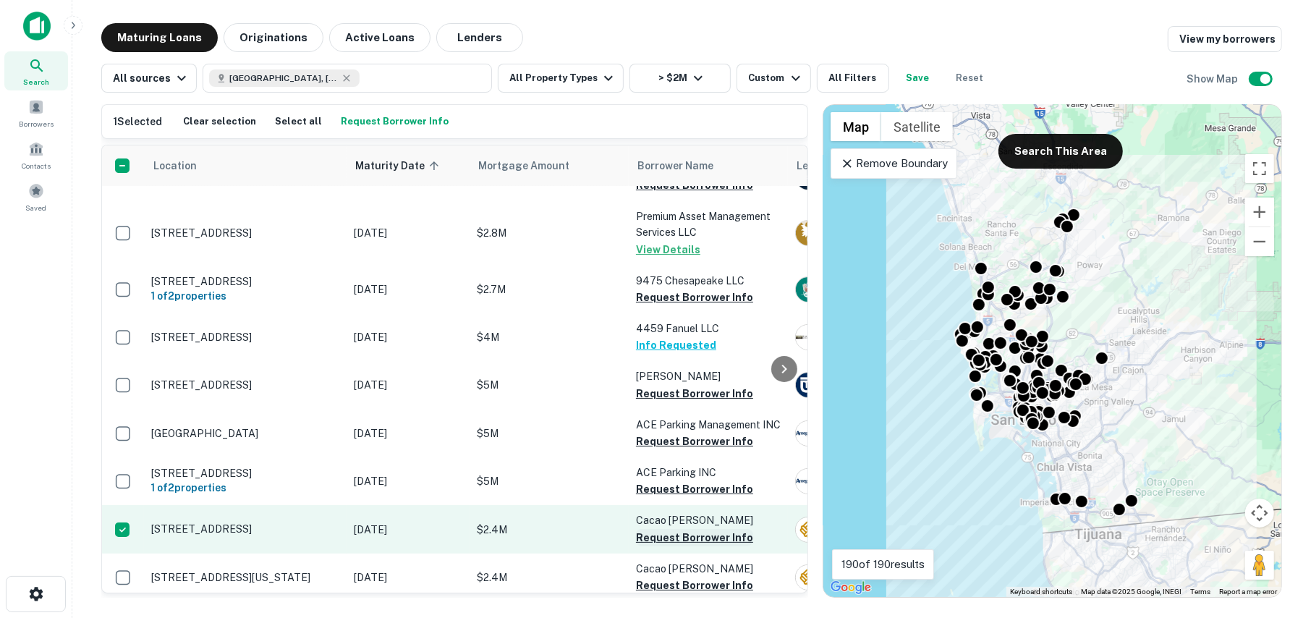
click at [676, 529] on button "Request Borrower Info" at bounding box center [694, 537] width 117 height 17
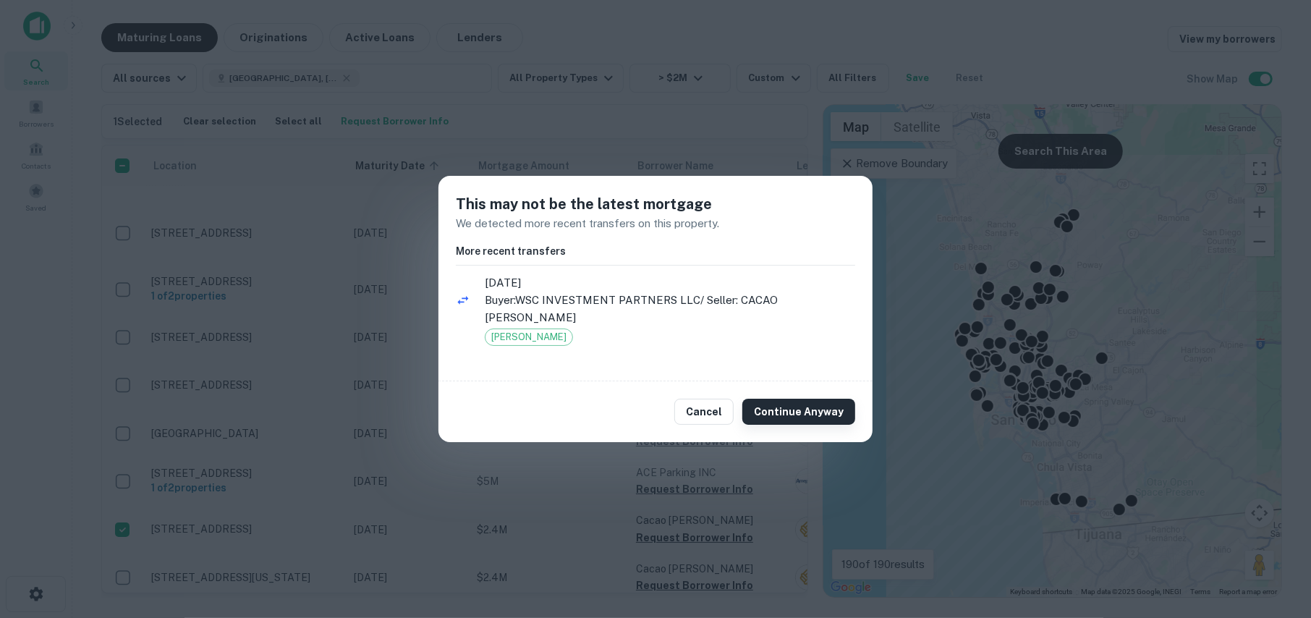
click at [788, 412] on button "Continue Anyway" at bounding box center [798, 412] width 113 height 26
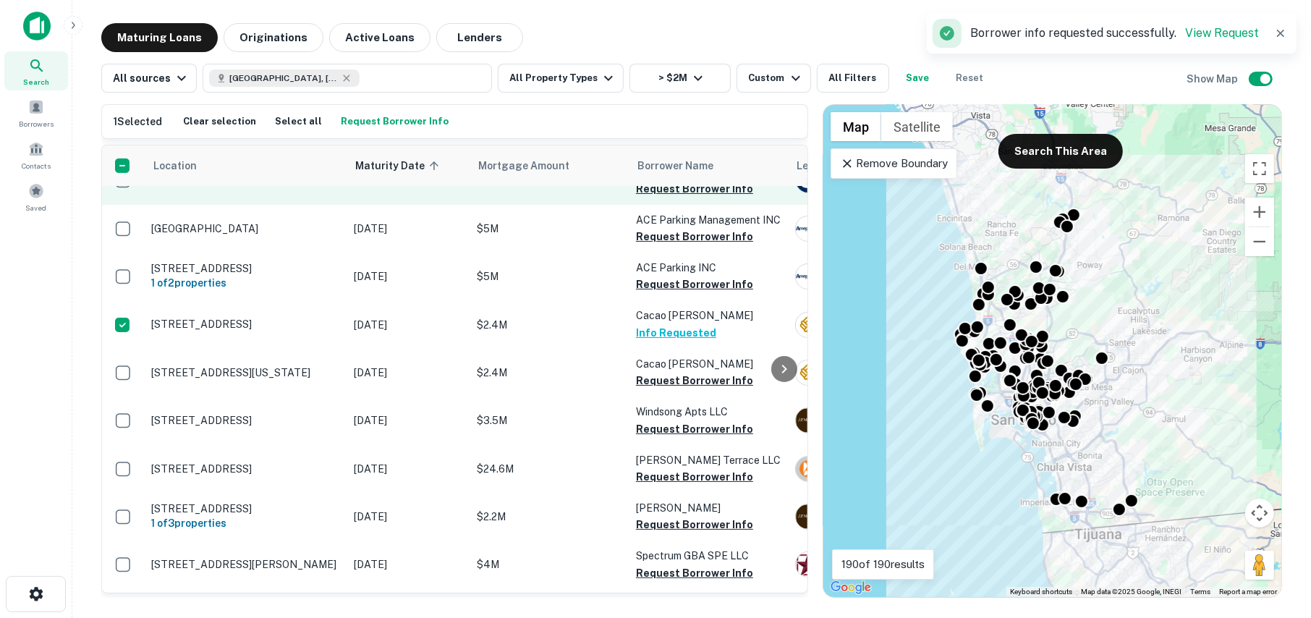
scroll to position [362, 0]
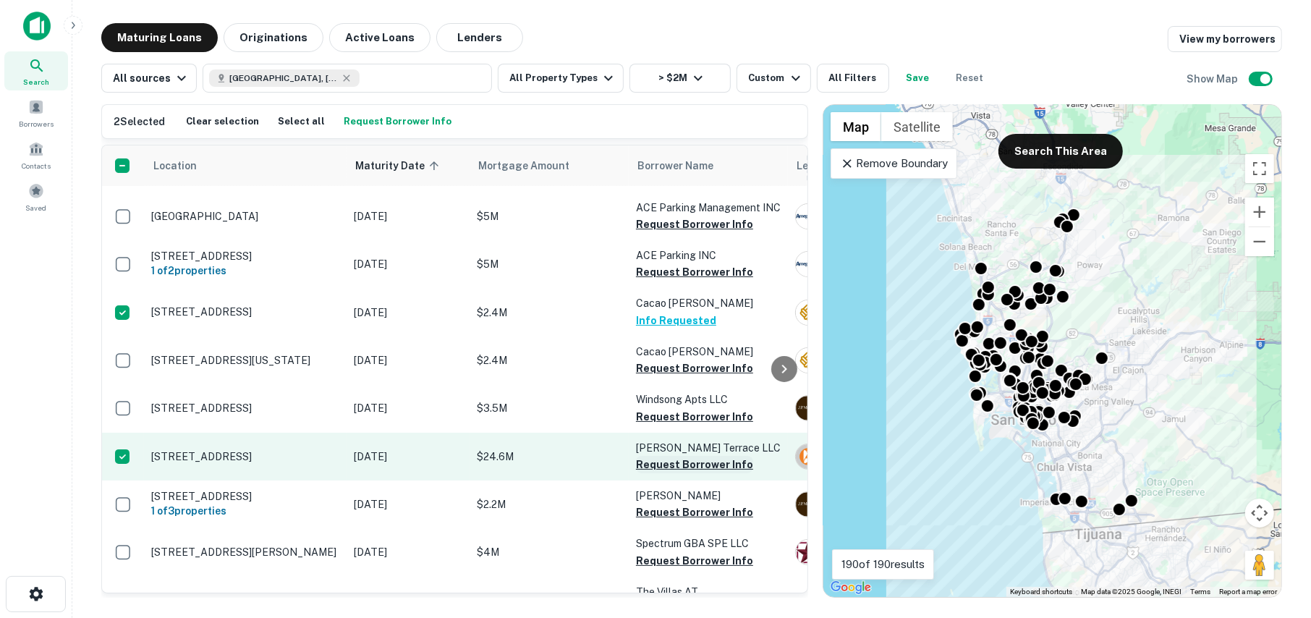
click at [676, 456] on button "Request Borrower Info" at bounding box center [694, 464] width 117 height 17
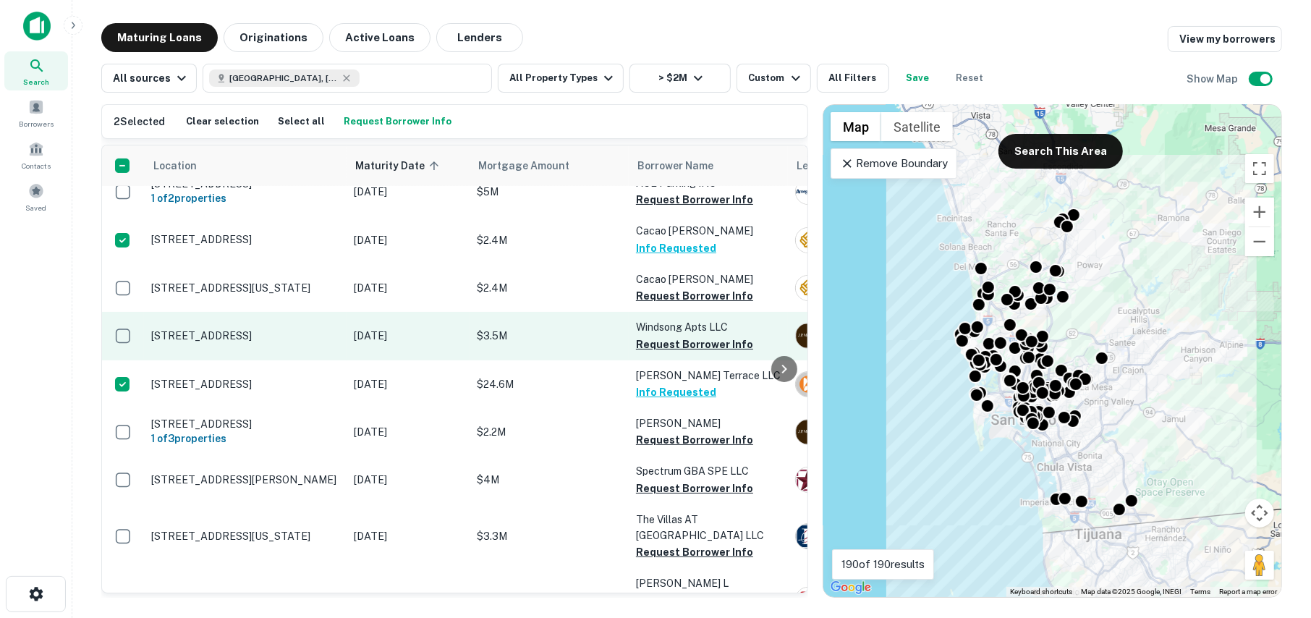
scroll to position [506, 0]
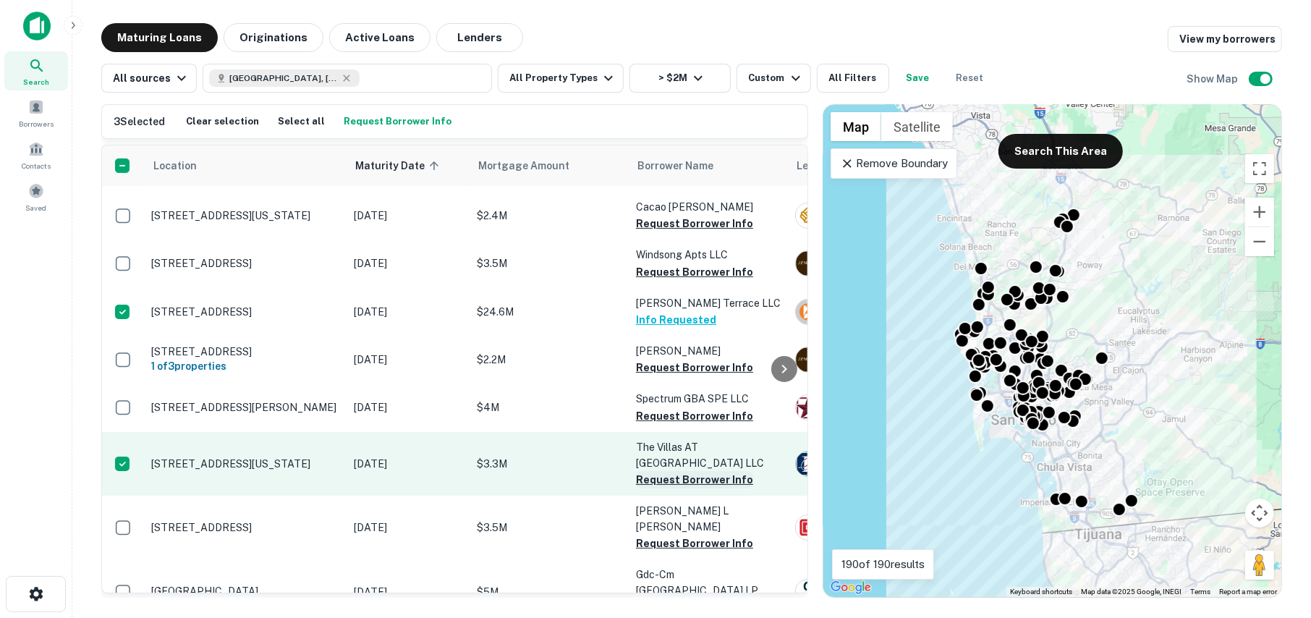
click at [671, 471] on button "Request Borrower Info" at bounding box center [694, 479] width 117 height 17
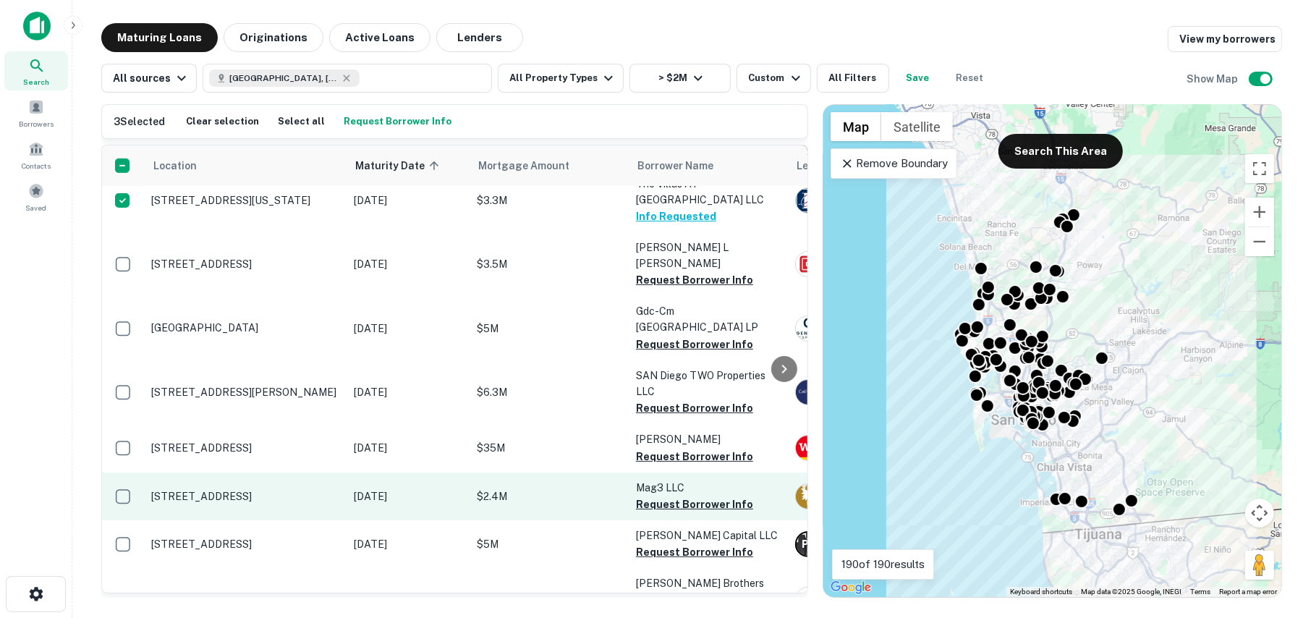
scroll to position [796, 0]
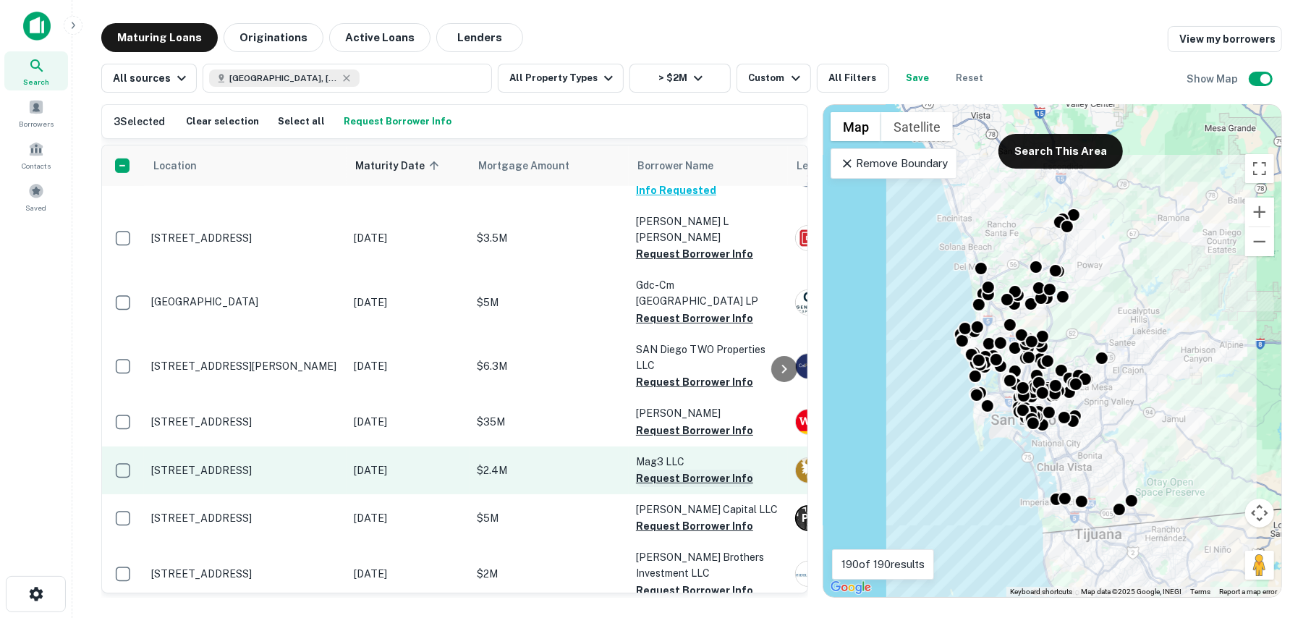
click at [696, 469] on button "Request Borrower Info" at bounding box center [694, 477] width 117 height 17
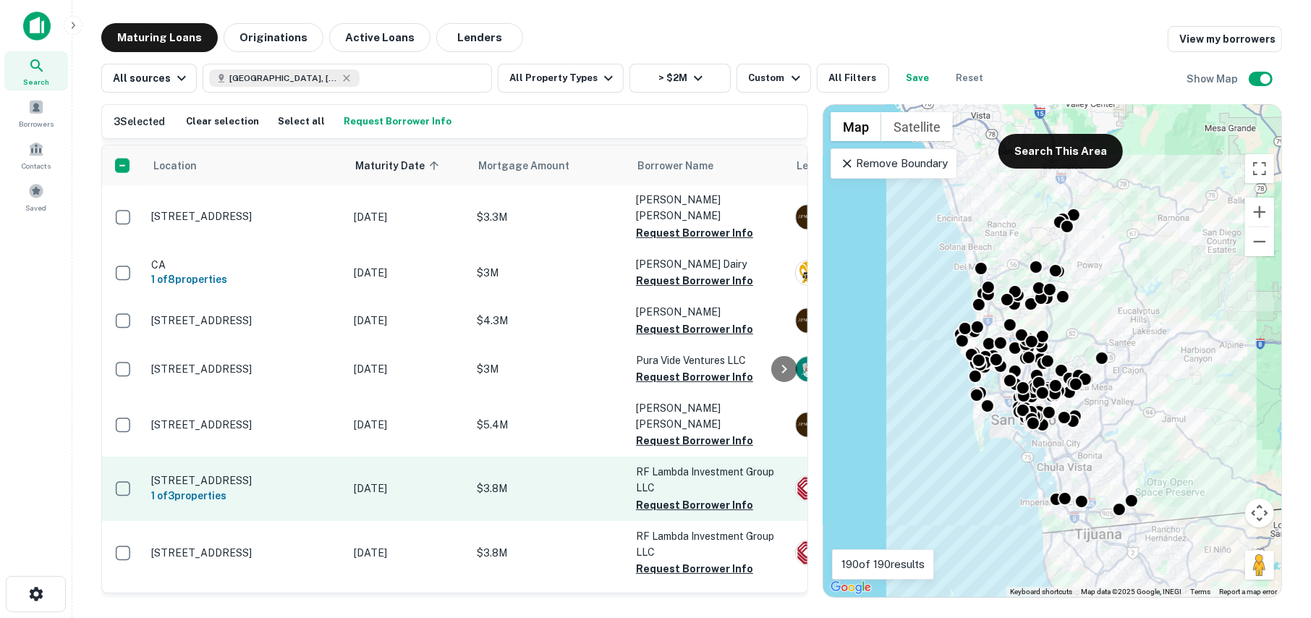
scroll to position [1374, 0]
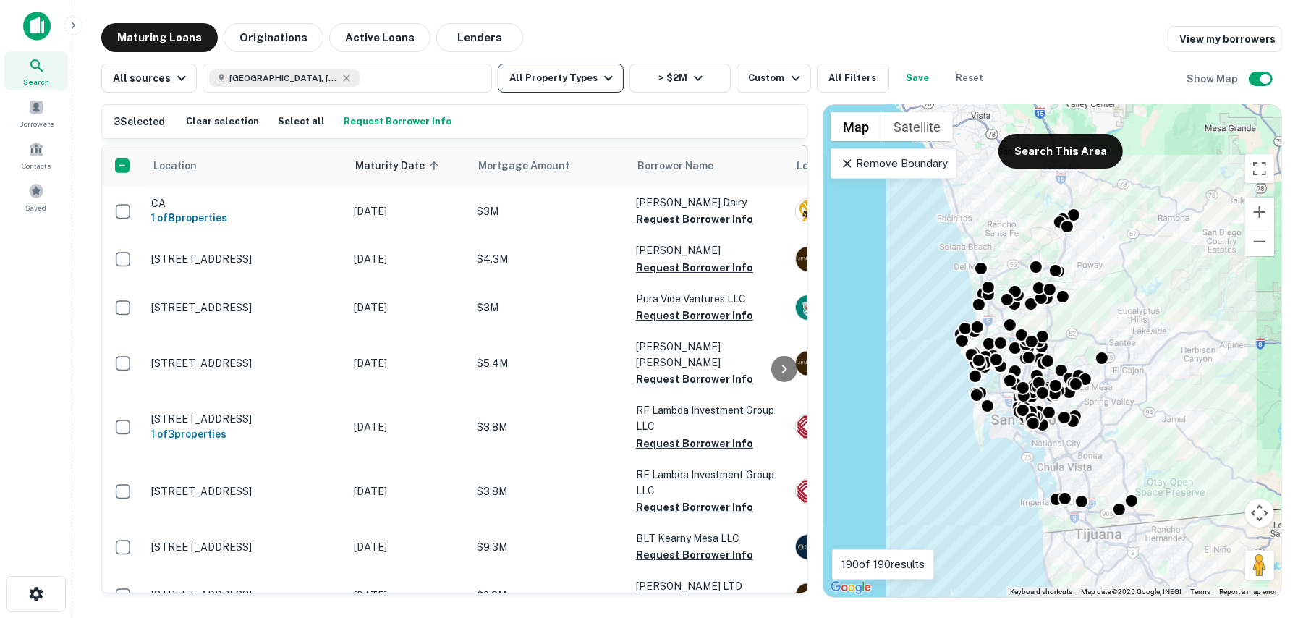
click at [562, 77] on button "All Property Types" at bounding box center [561, 78] width 126 height 29
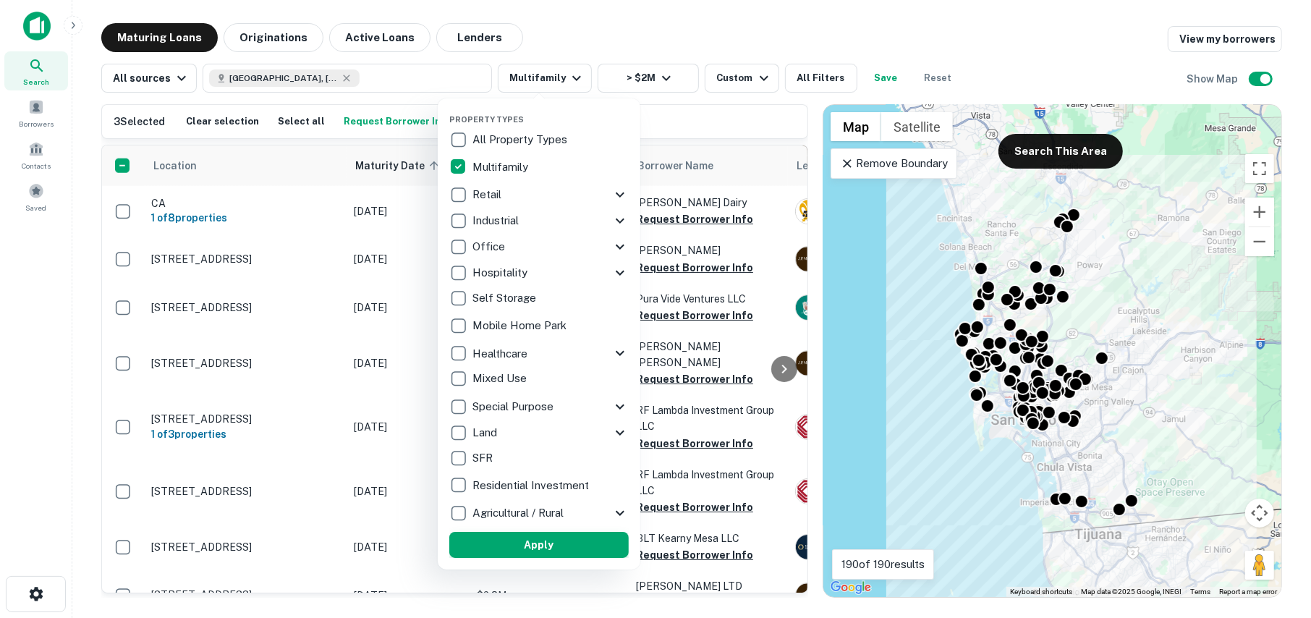
click at [537, 548] on button "Apply" at bounding box center [538, 545] width 179 height 26
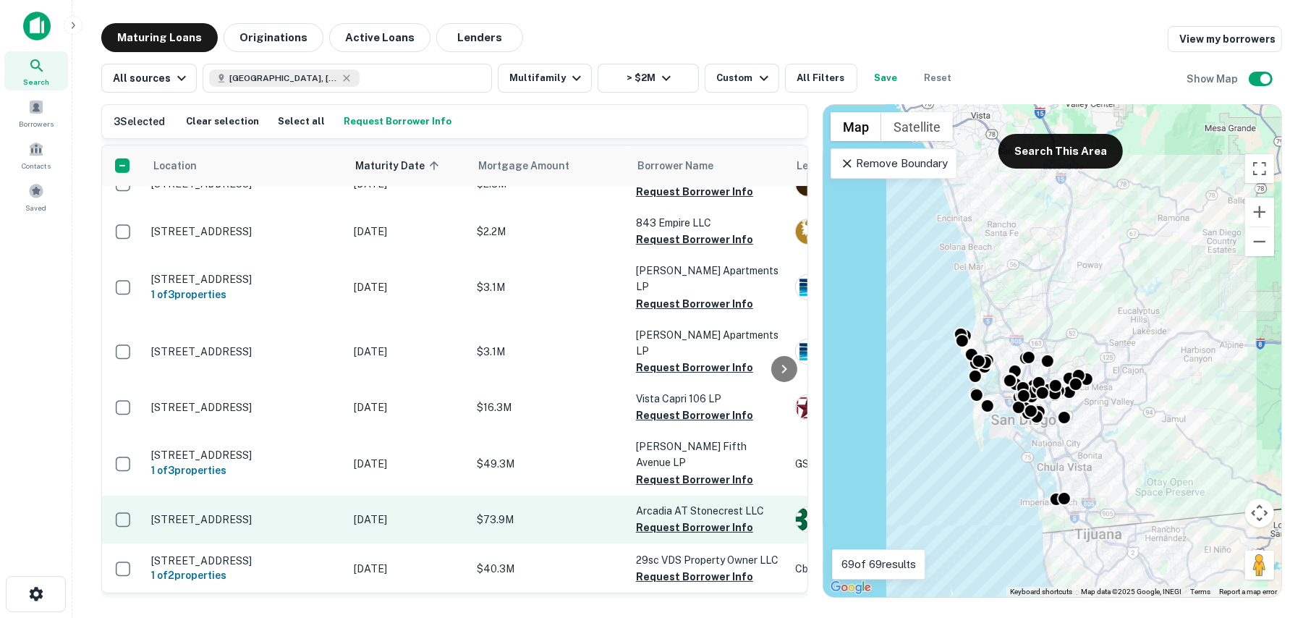
scroll to position [647, 0]
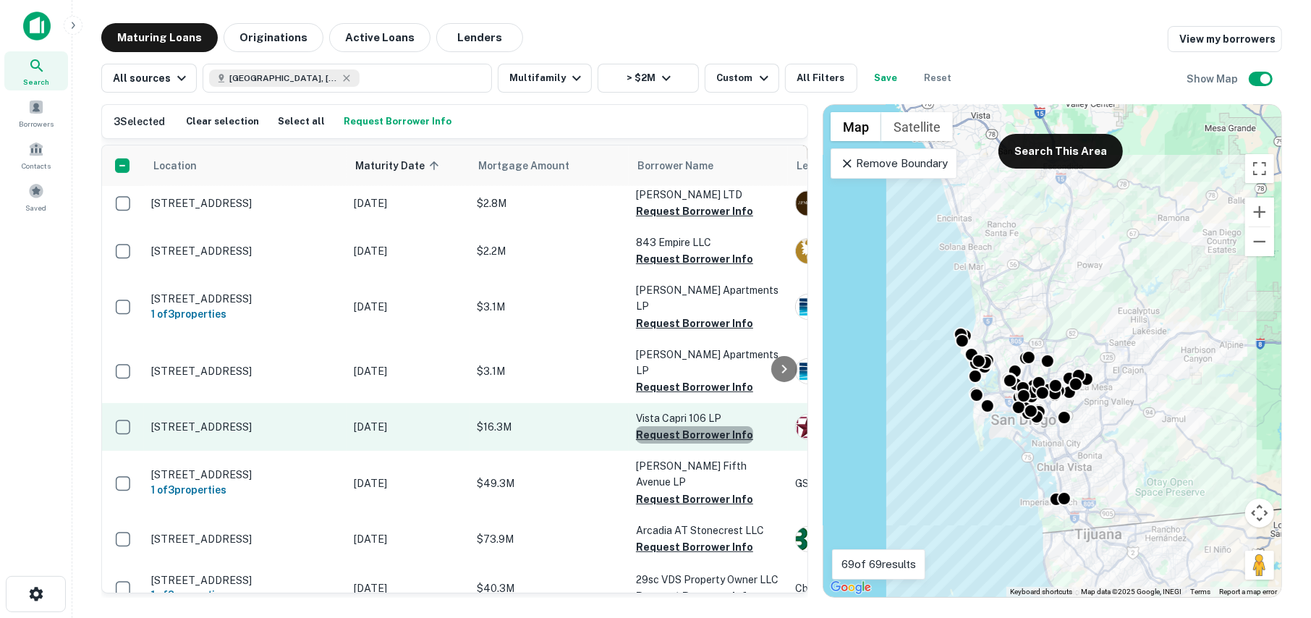
click at [701, 426] on button "Request Borrower Info" at bounding box center [694, 434] width 117 height 17
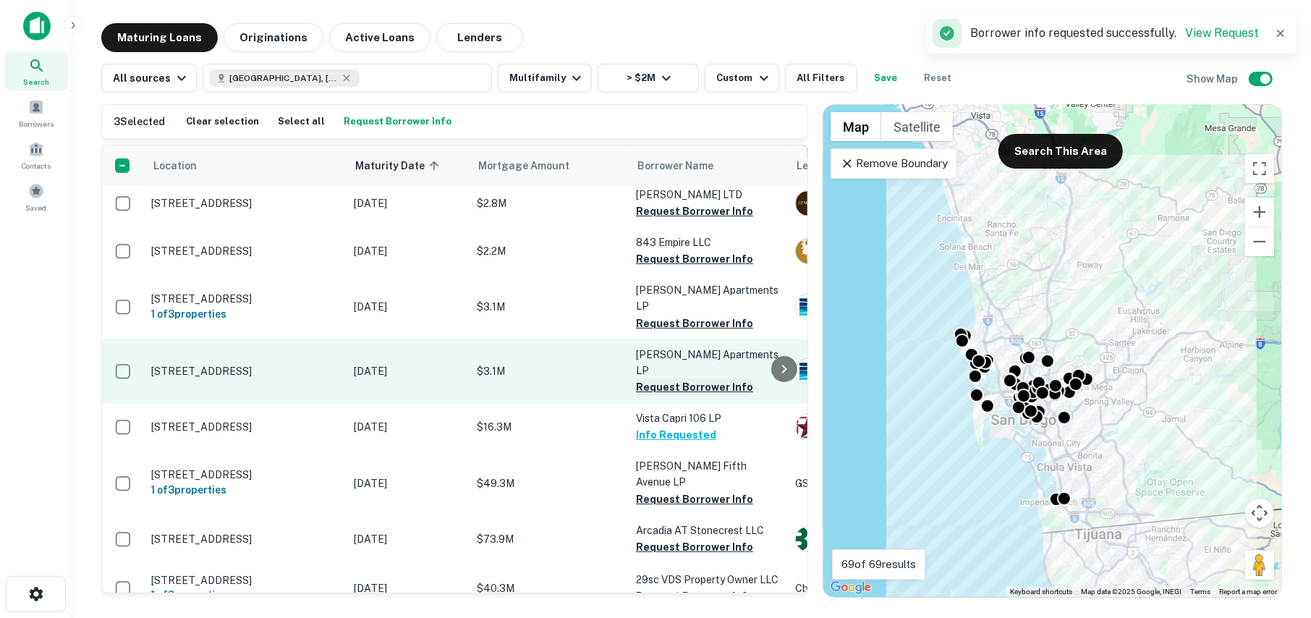
click at [673, 378] on button "Request Borrower Info" at bounding box center [694, 386] width 117 height 17
